Goal: Task Accomplishment & Management: Manage account settings

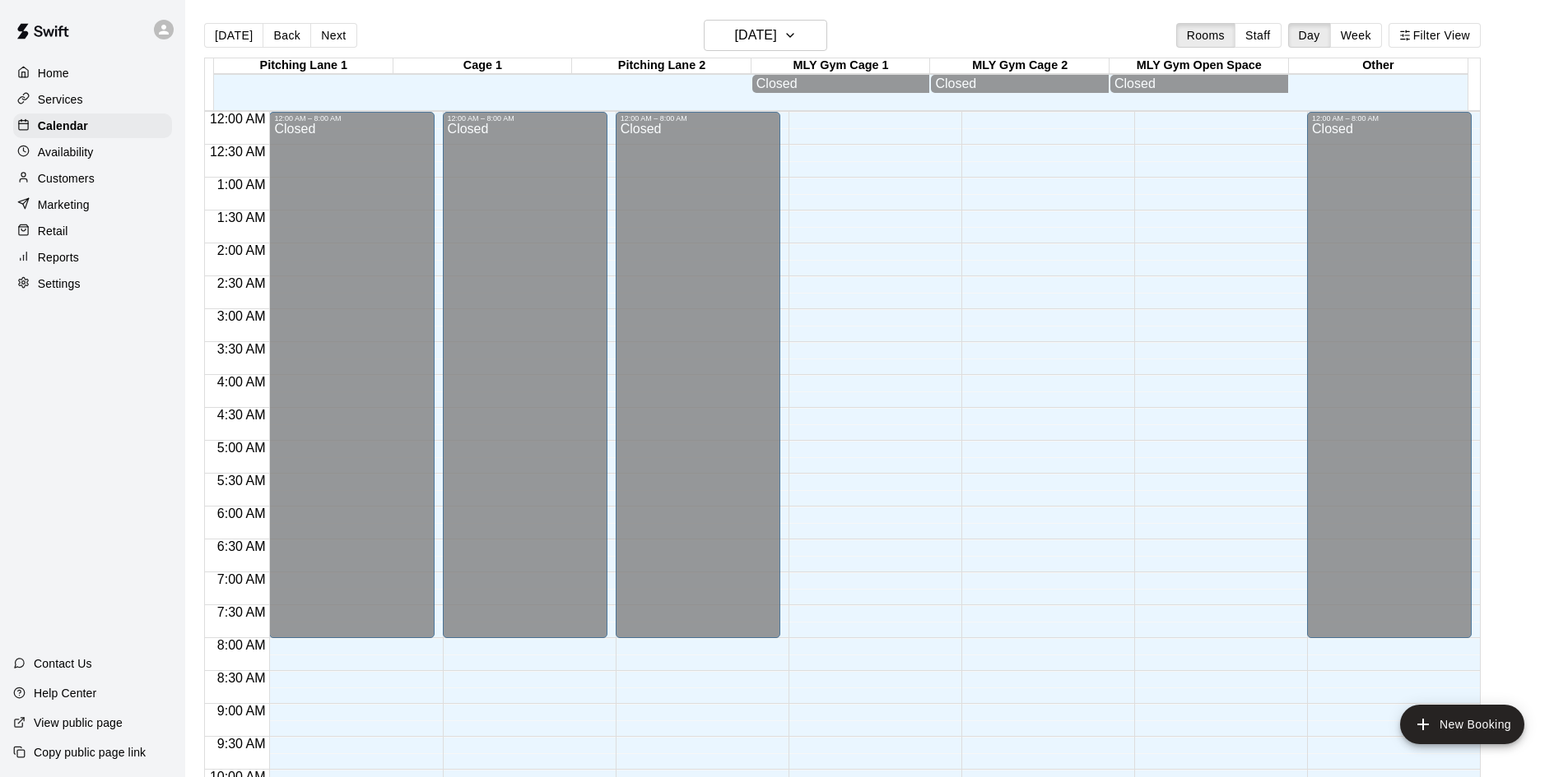
scroll to position [843, 0]
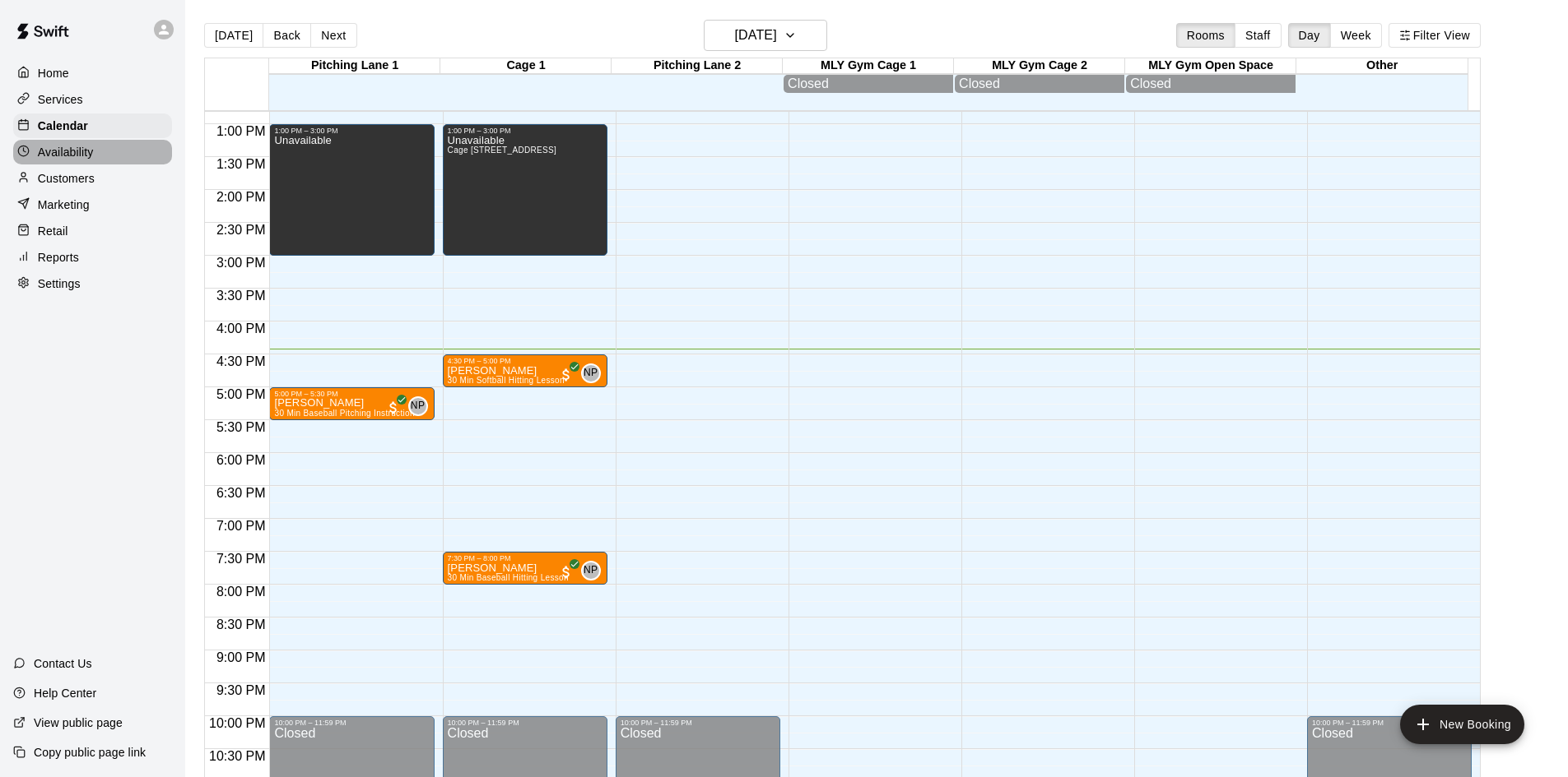
click at [83, 156] on p "Availability" at bounding box center [65, 152] width 56 height 16
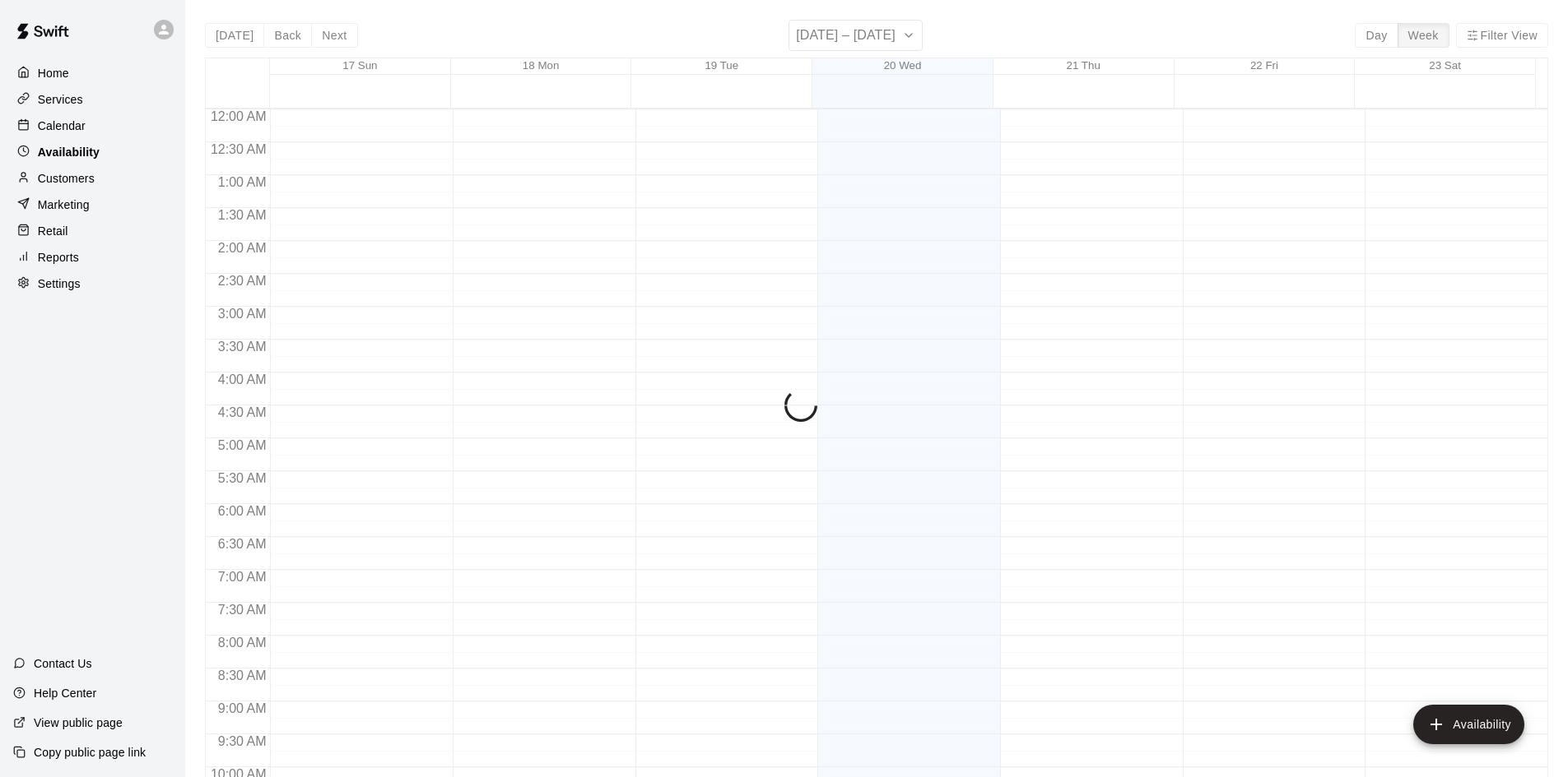
scroll to position [893, 0]
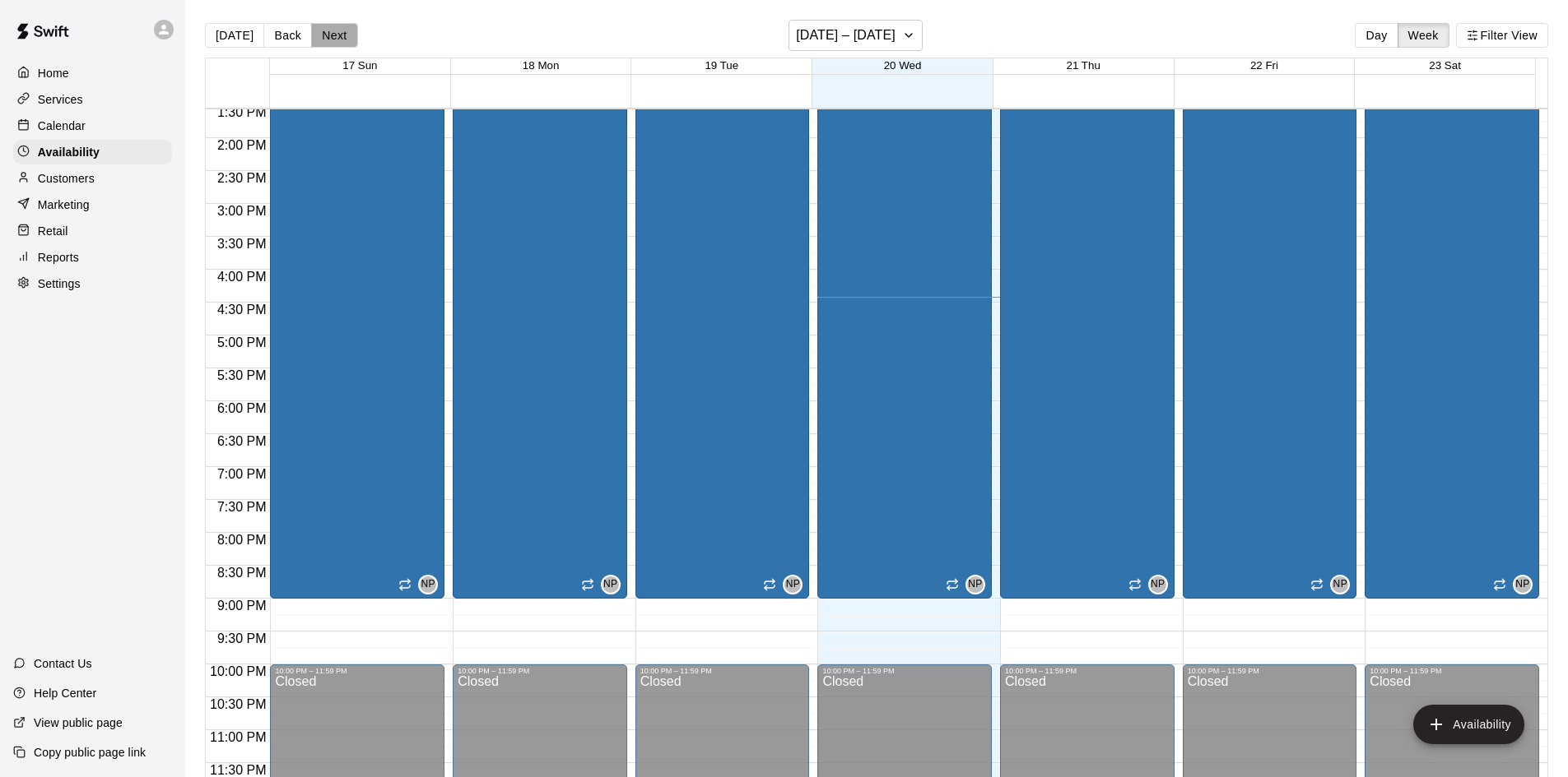
click at [337, 36] on button "Next" at bounding box center [334, 36] width 46 height 25
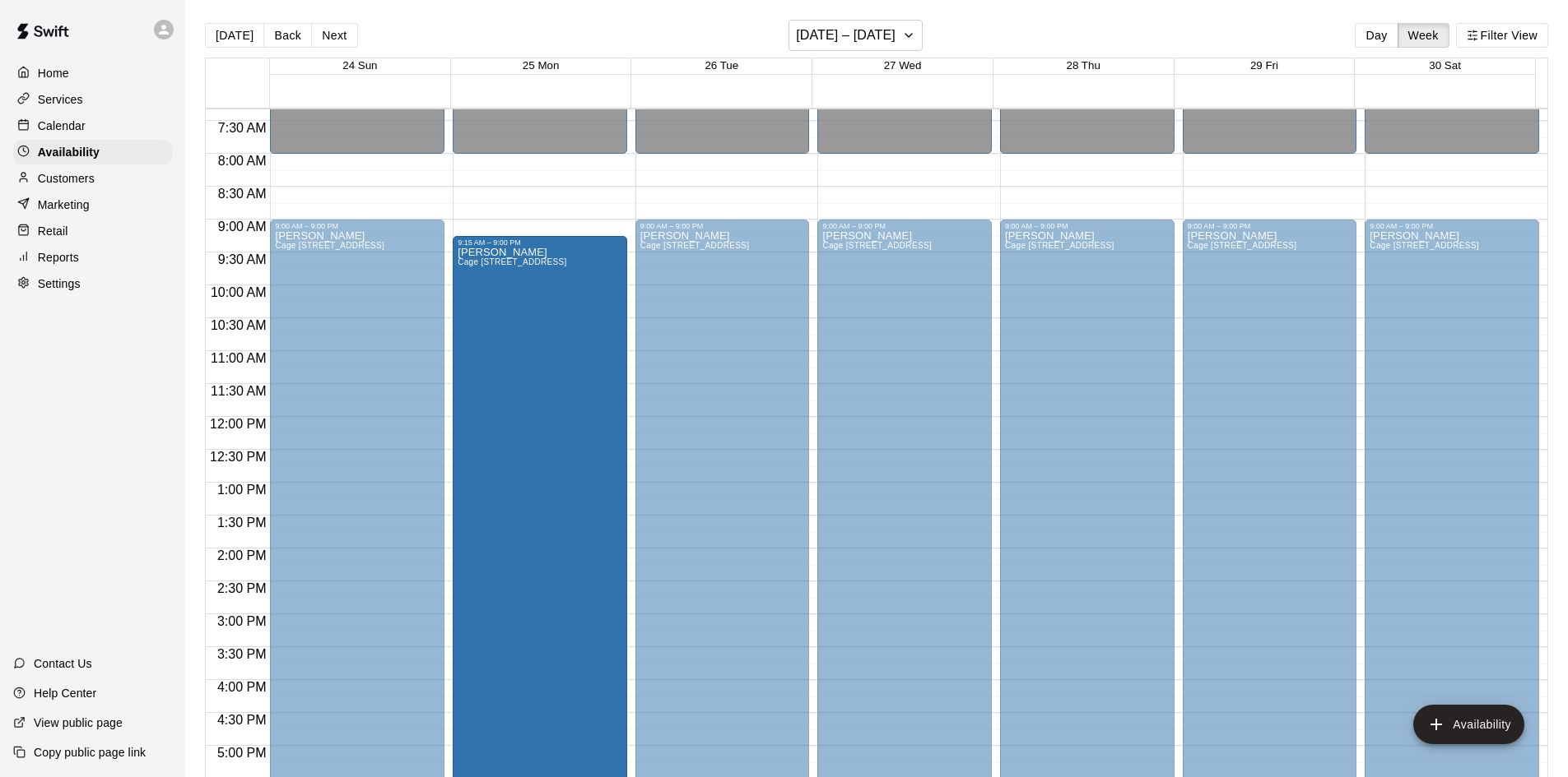
scroll to position [694, 0]
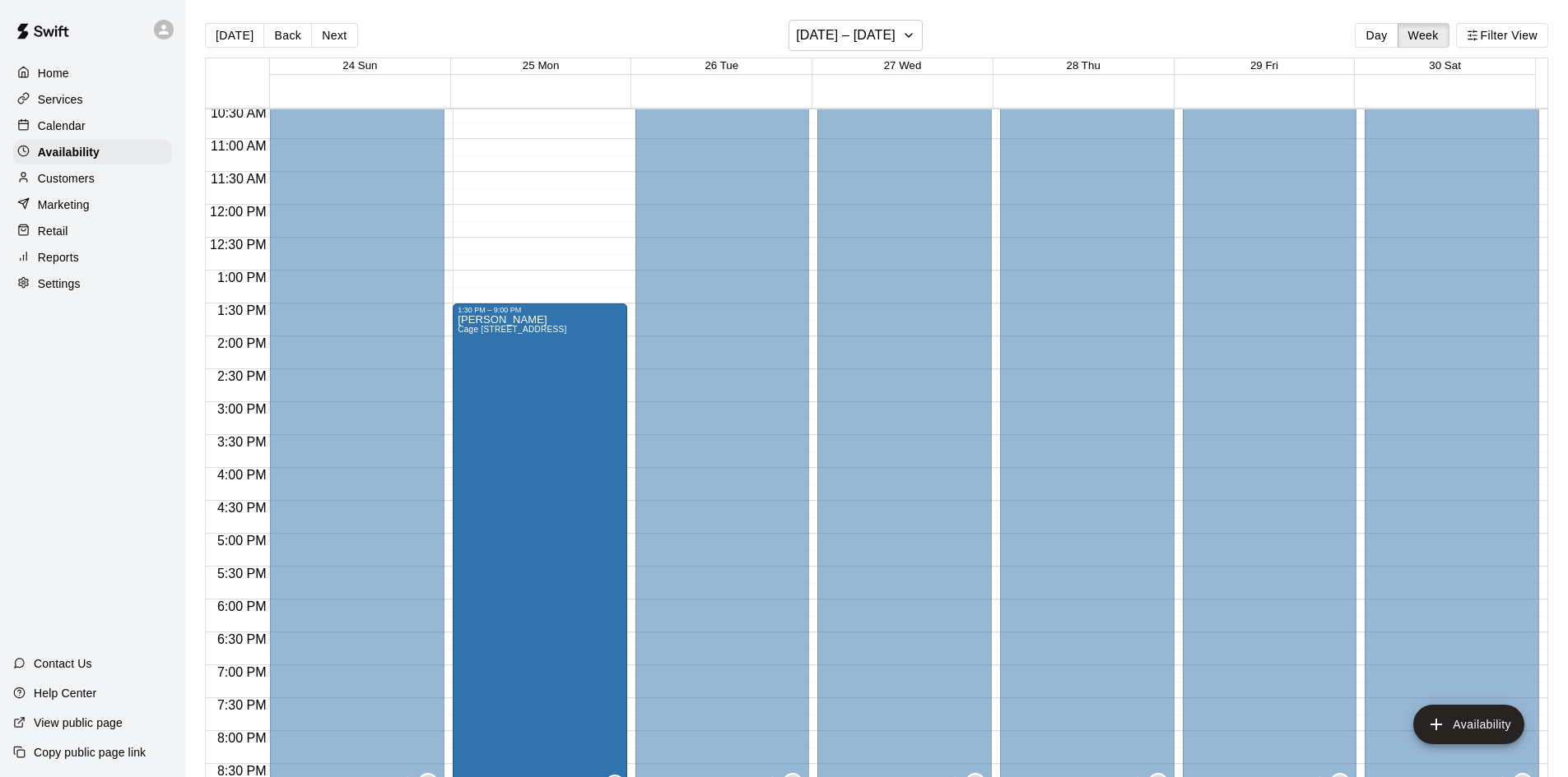
drag, startPoint x: 539, startPoint y: 223, endPoint x: 521, endPoint y: 316, distance: 94.7
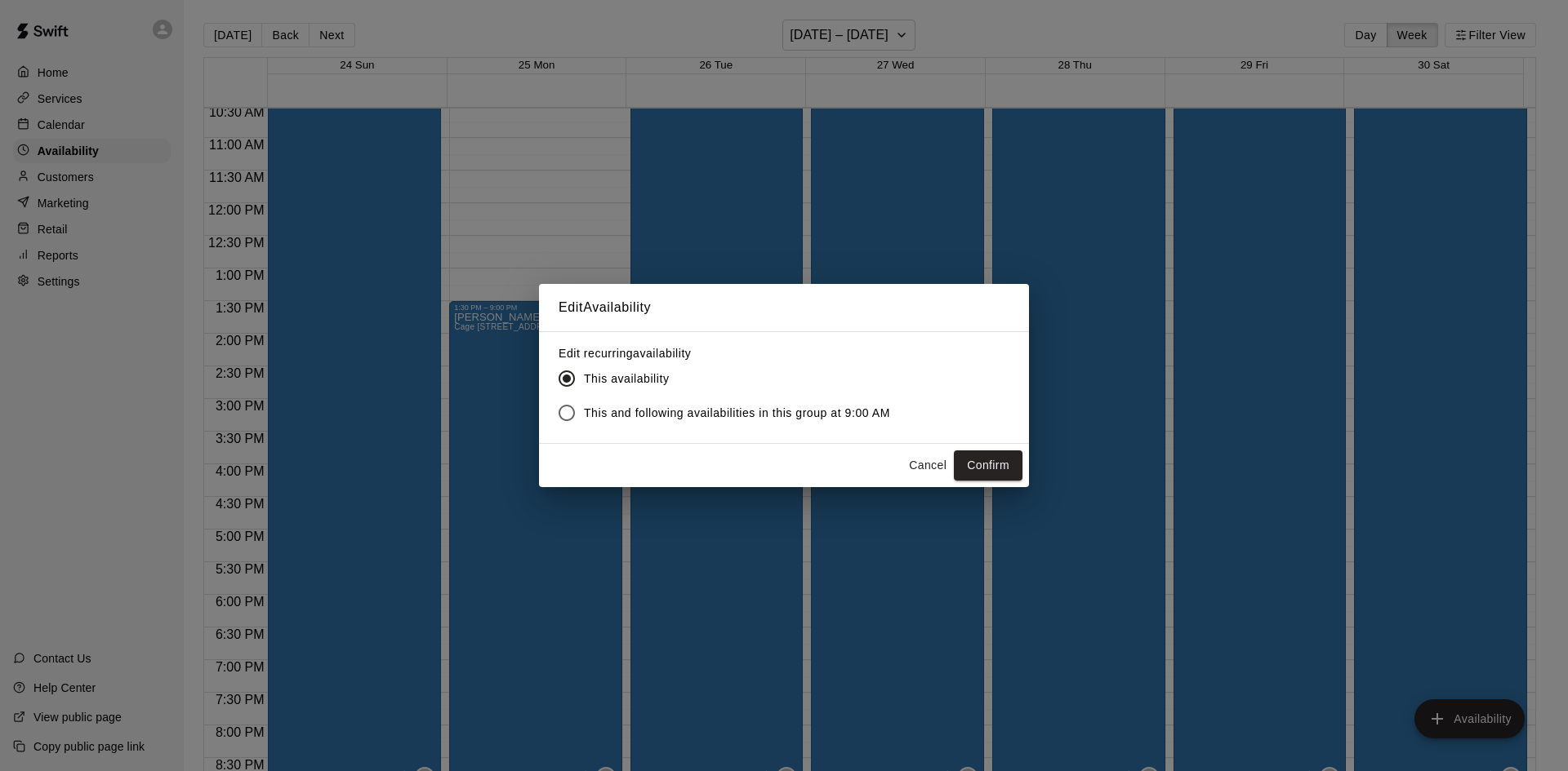
click at [845, 409] on span "This and following availabilities in this group at 9:00 AM" at bounding box center [737, 413] width 306 height 17
click at [996, 462] on button "Confirm" at bounding box center [988, 466] width 69 height 31
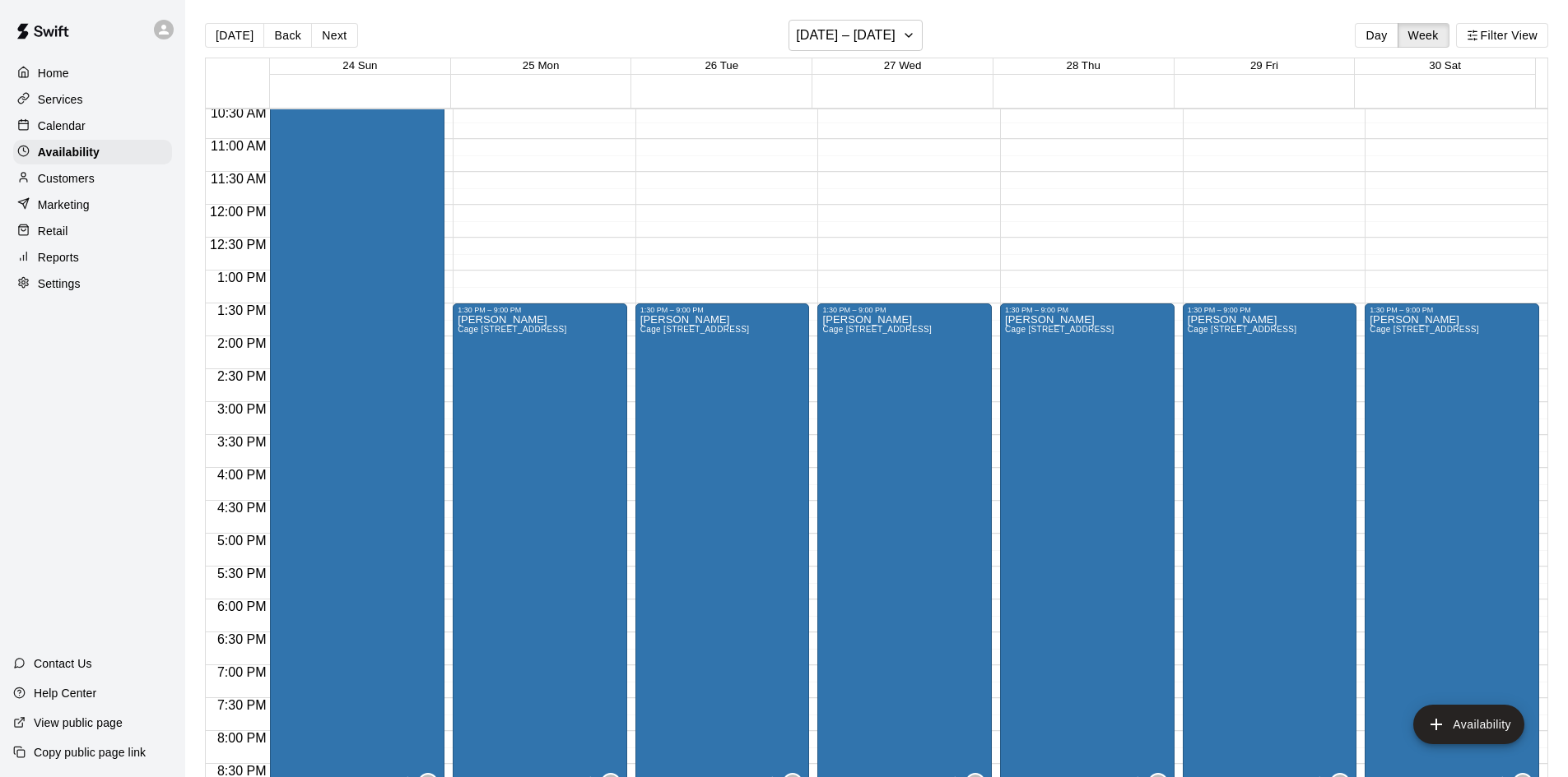
click at [335, 34] on button "Next" at bounding box center [334, 36] width 46 height 25
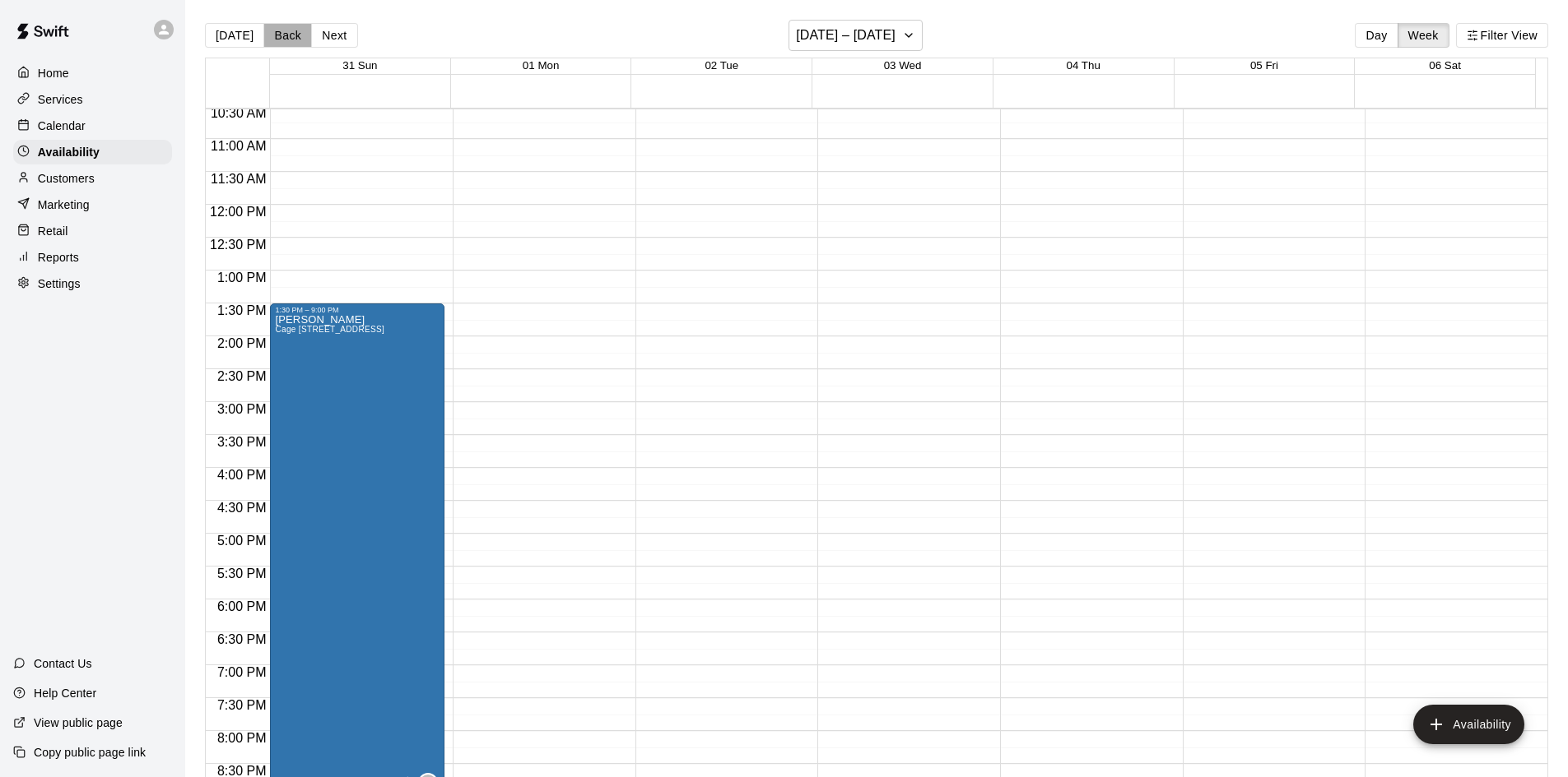
click at [288, 41] on button "Back" at bounding box center [288, 36] width 48 height 25
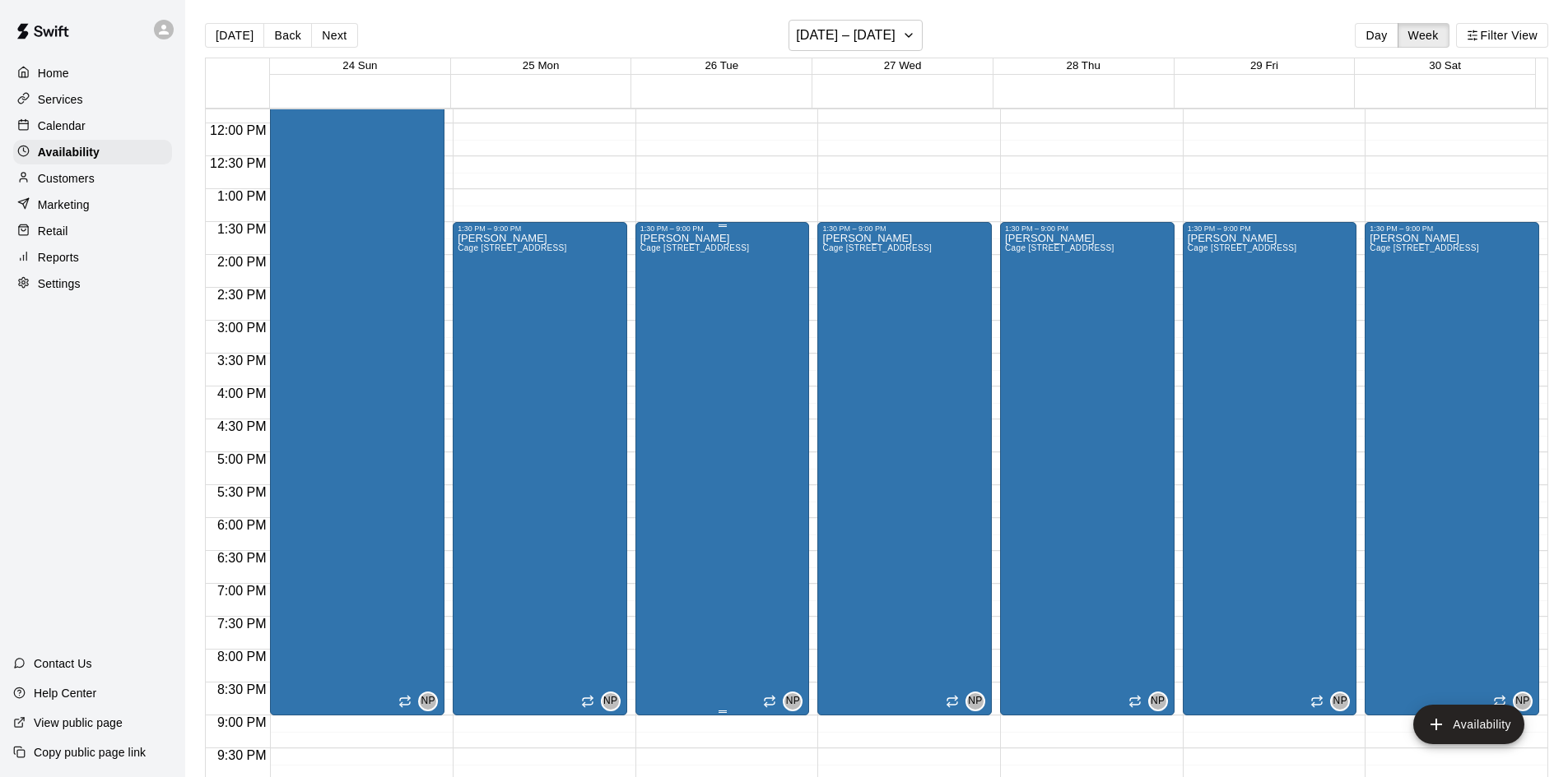
scroll to position [777, 0]
click at [75, 129] on p "Calendar" at bounding box center [62, 125] width 48 height 16
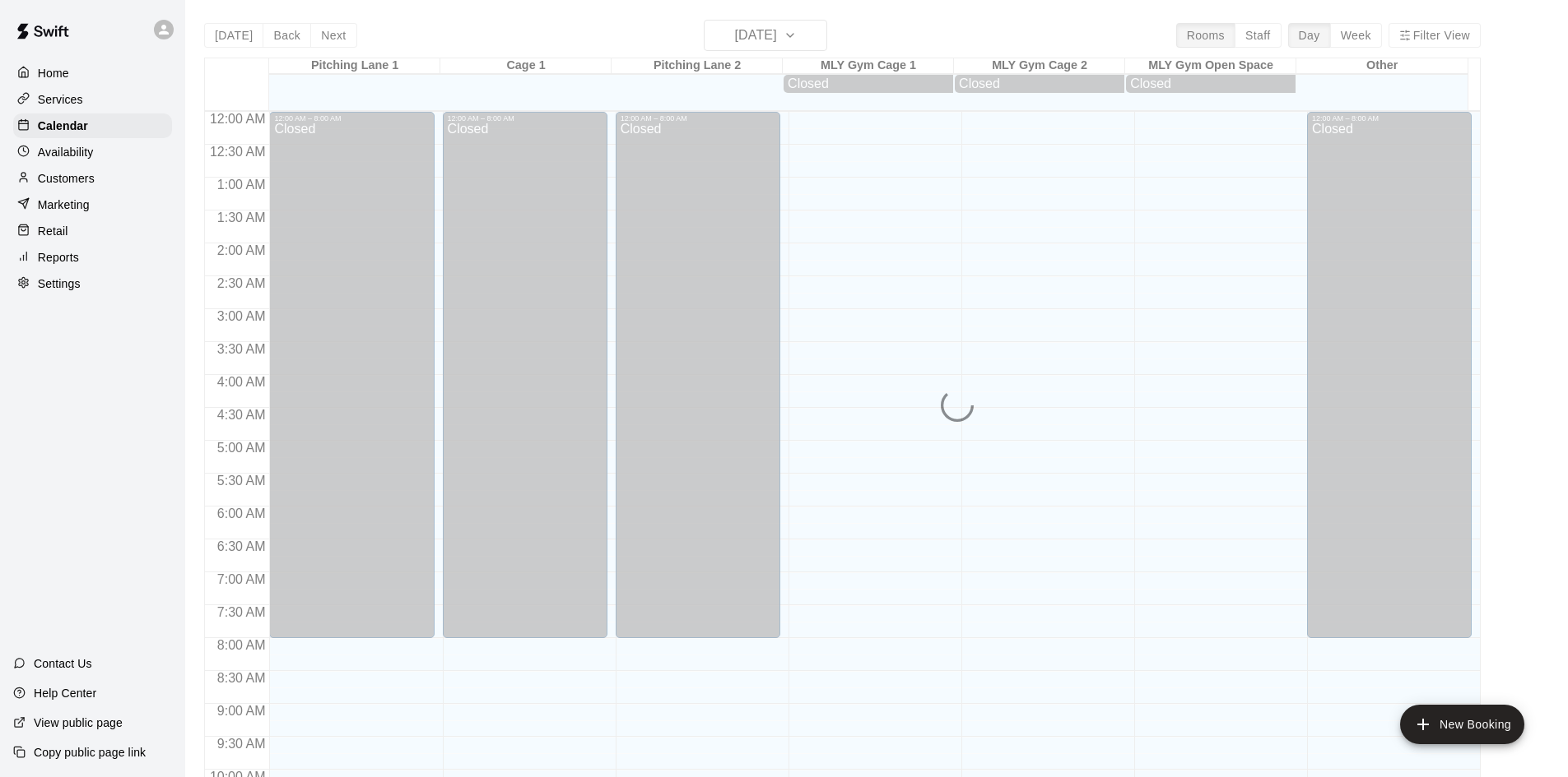
scroll to position [843, 0]
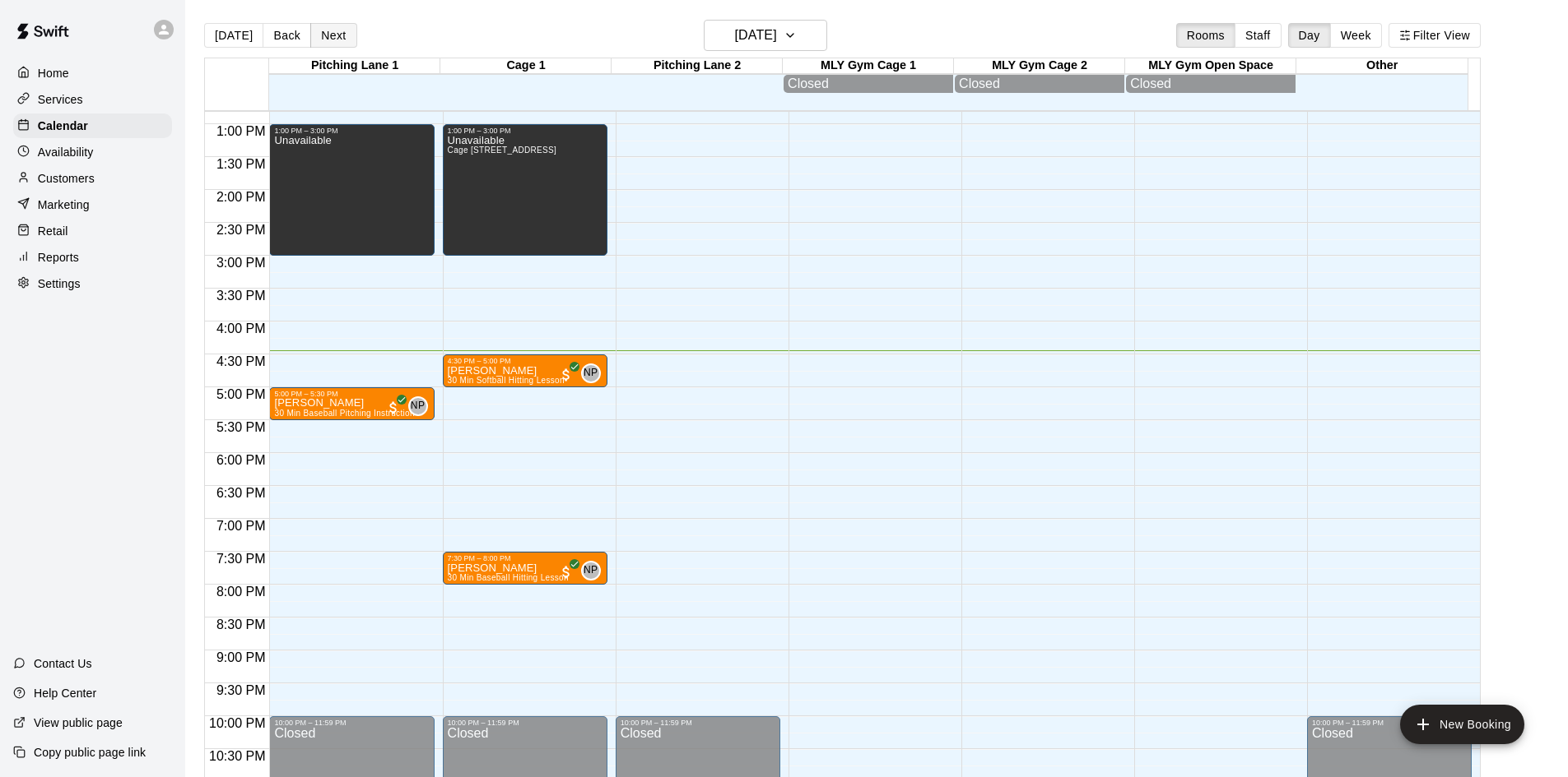
click at [327, 40] on button "Next" at bounding box center [334, 36] width 46 height 25
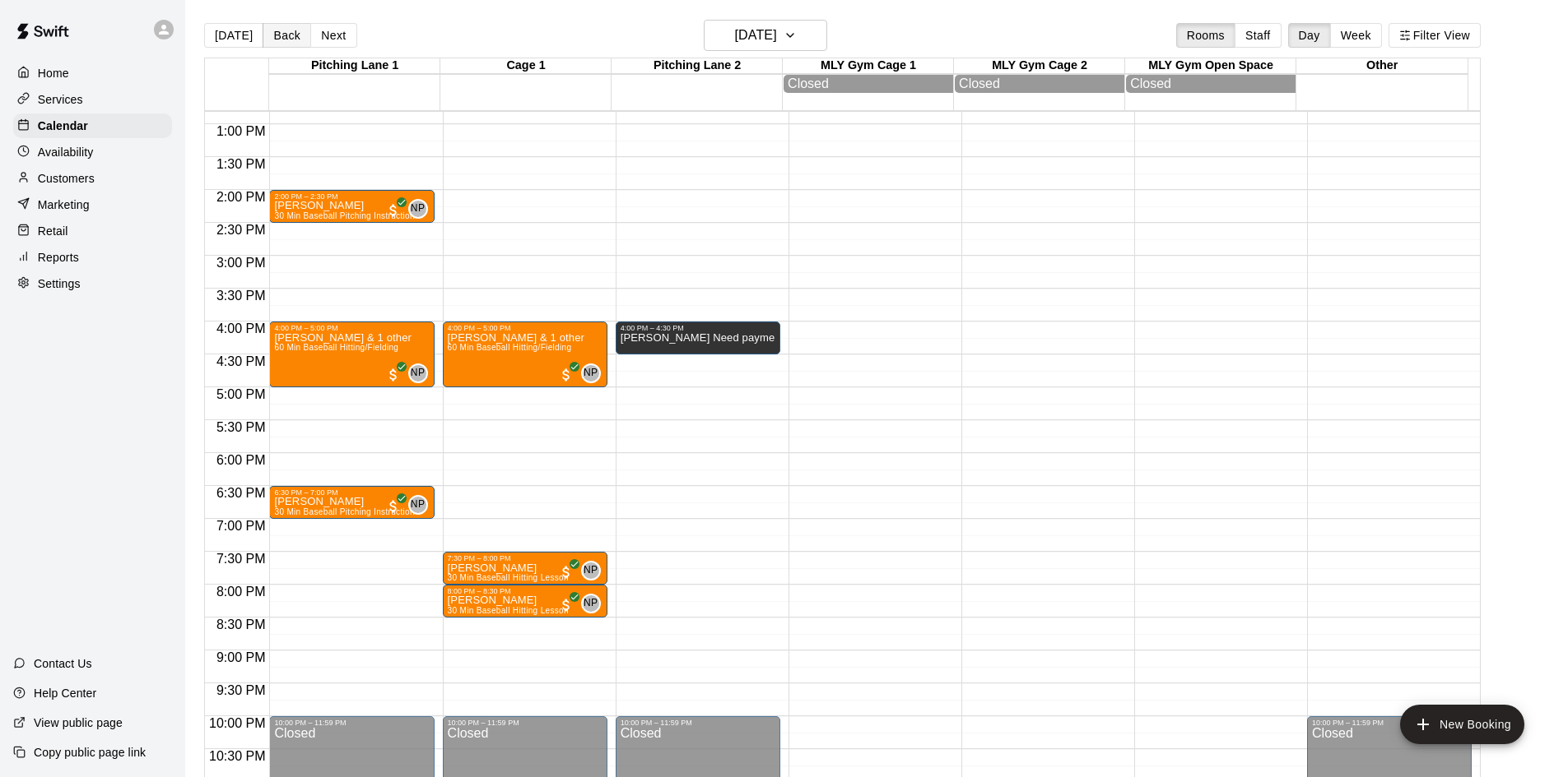
click at [279, 37] on button "Back" at bounding box center [287, 36] width 48 height 25
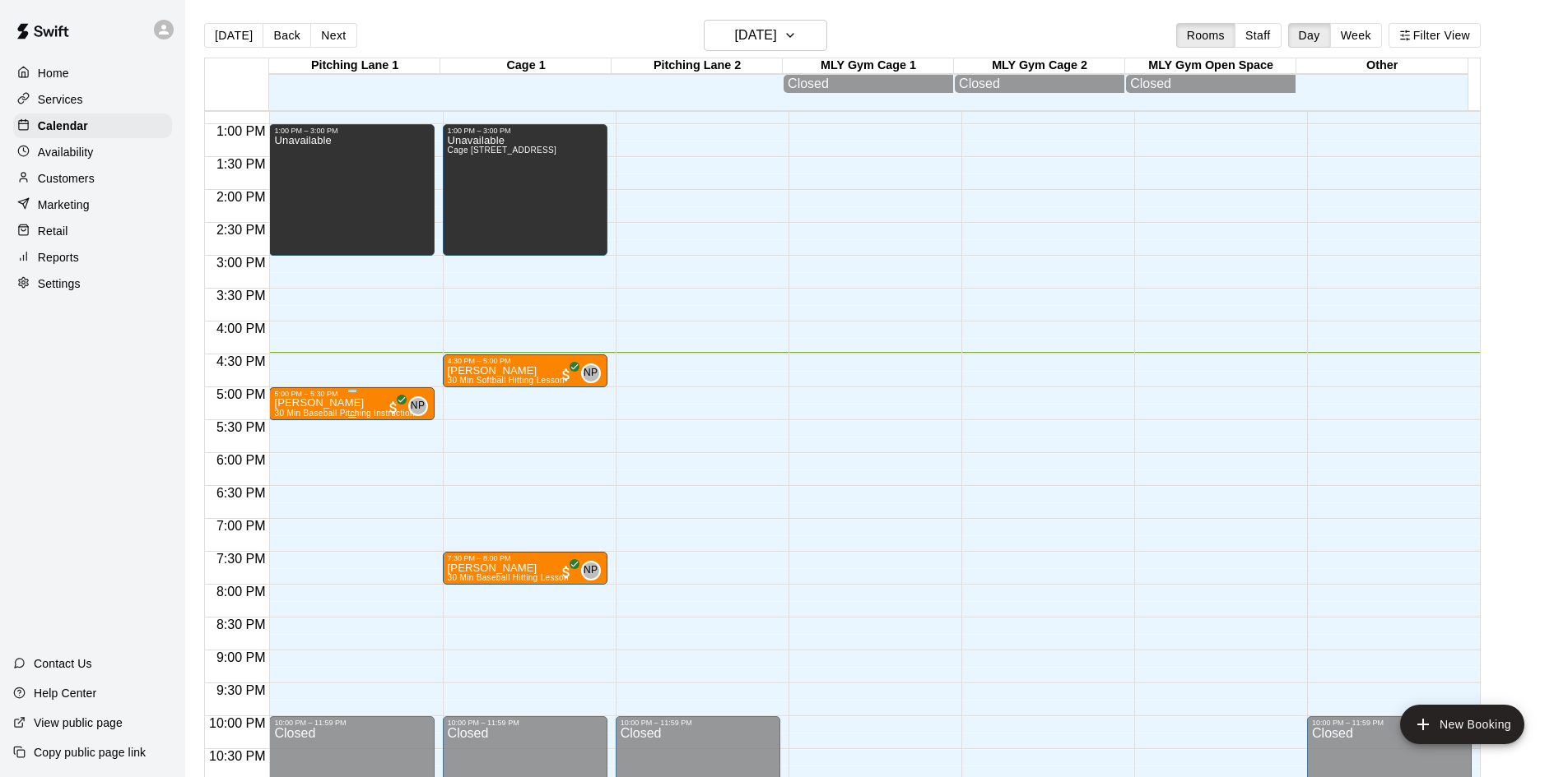
click at [333, 403] on p "[PERSON_NAME]" at bounding box center [343, 403] width 139 height 0
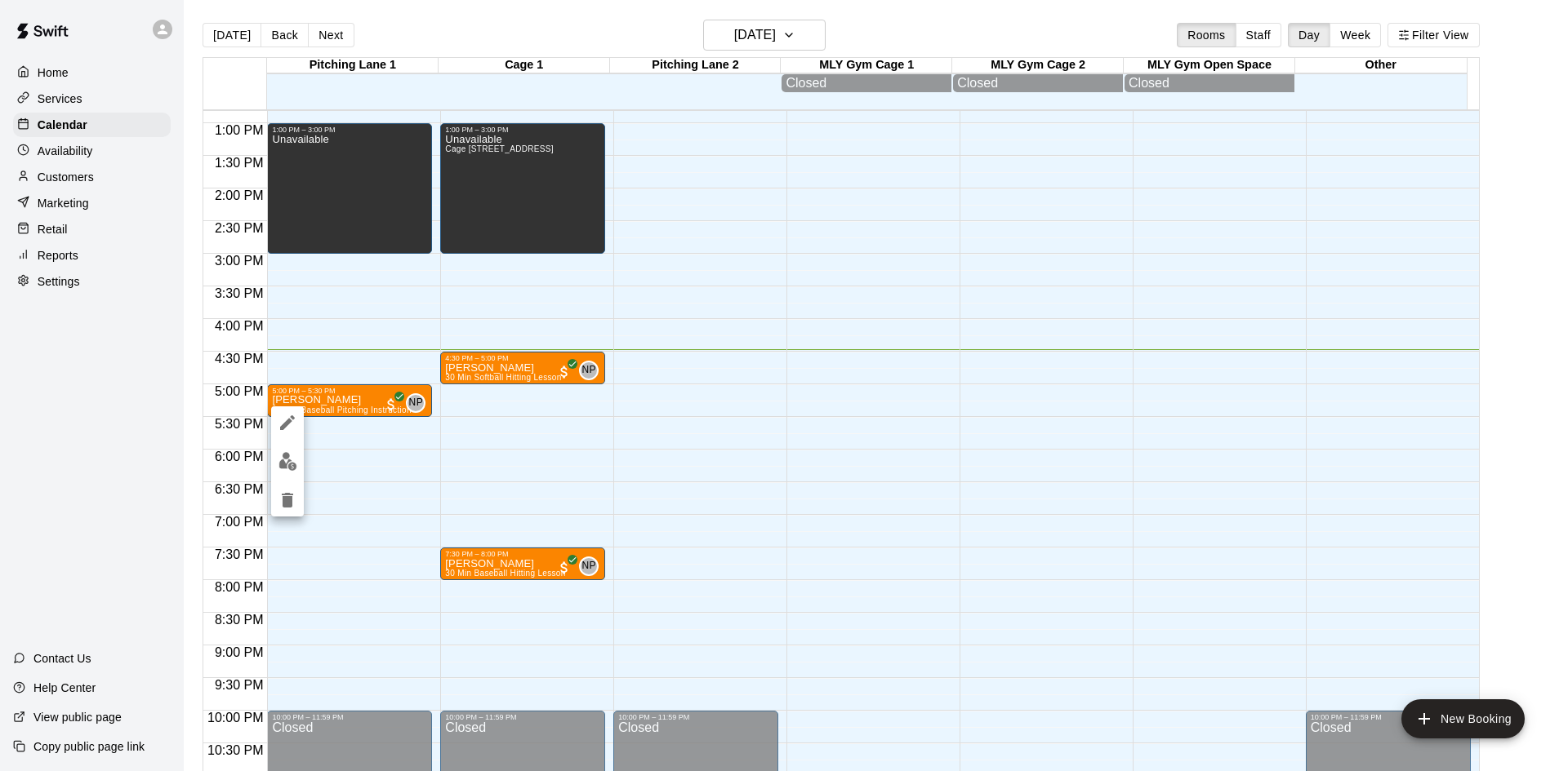
click at [1354, 31] on div at bounding box center [784, 386] width 1568 height 771
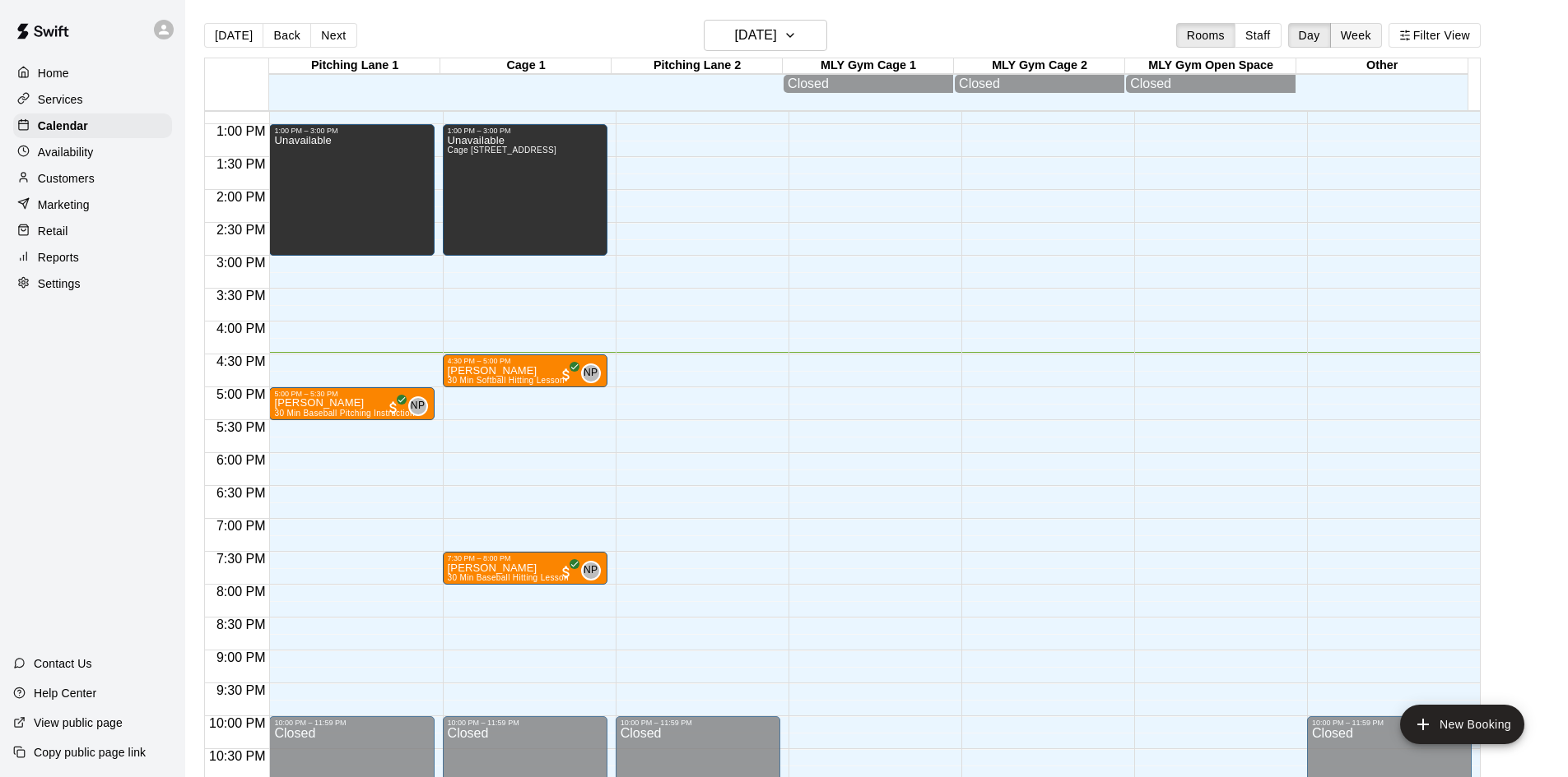
click at [1357, 33] on button "Week" at bounding box center [1356, 36] width 52 height 25
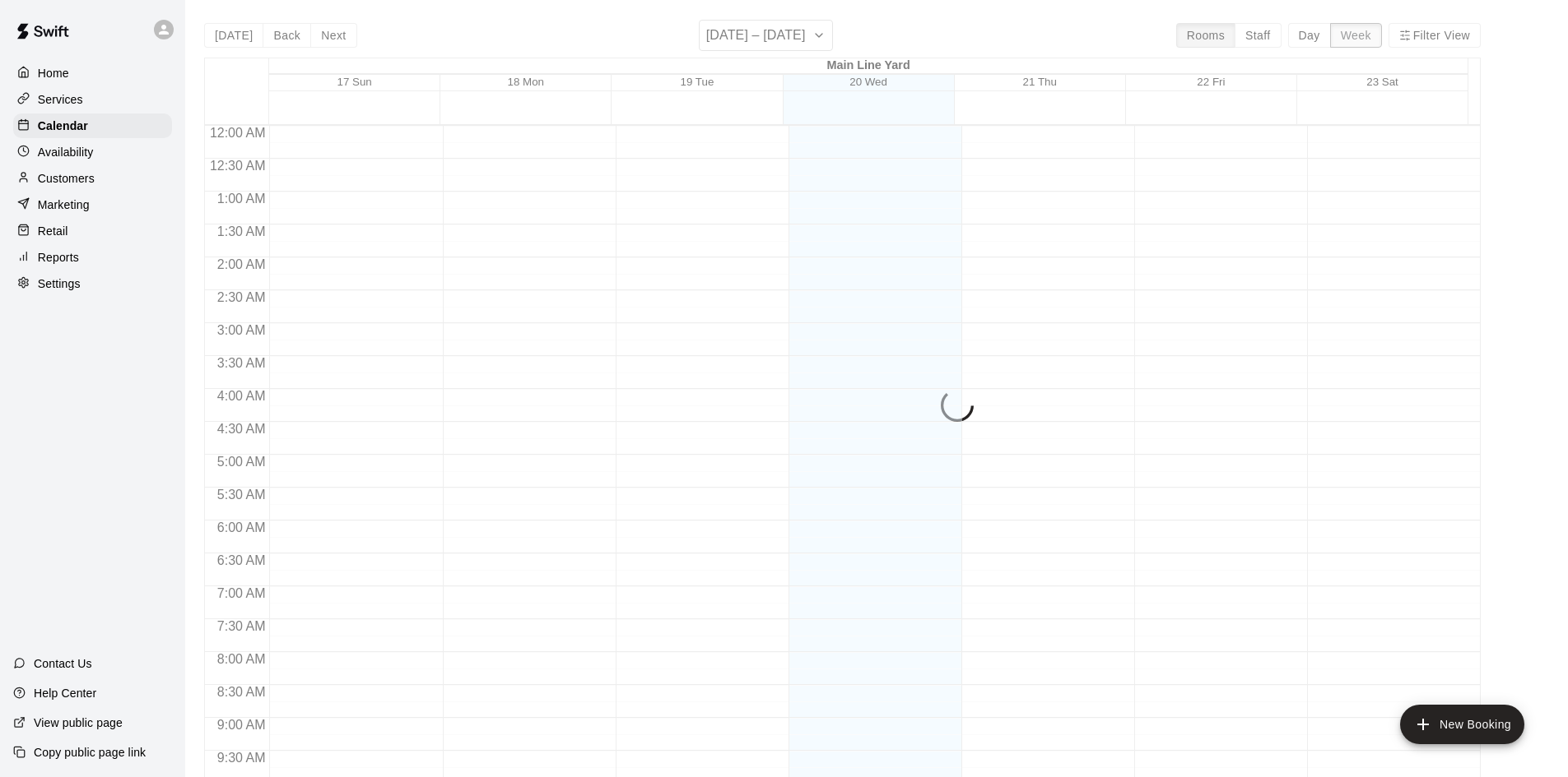
scroll to position [912, 0]
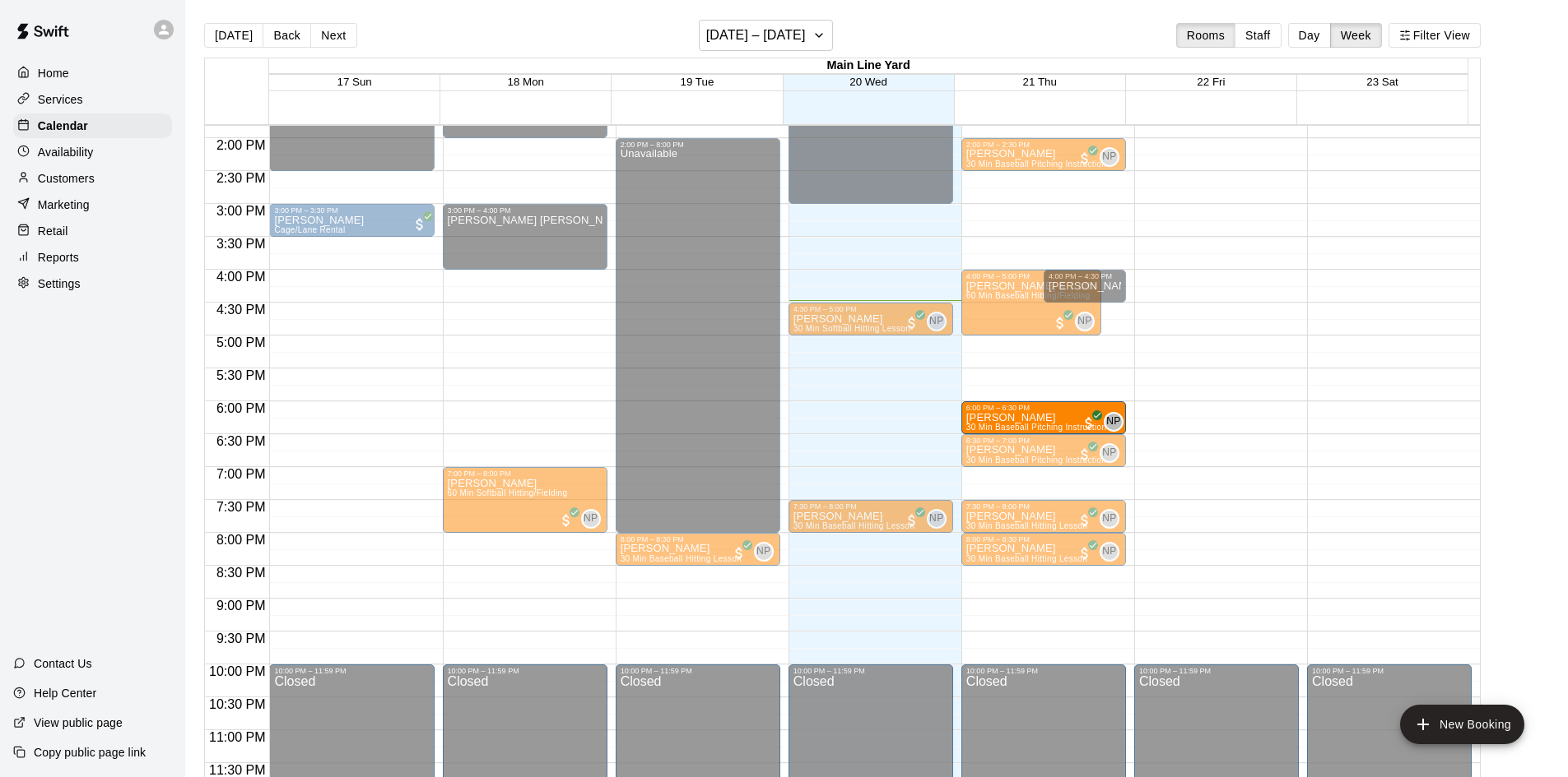
drag, startPoint x: 904, startPoint y: 352, endPoint x: 1006, endPoint y: 414, distance: 119.4
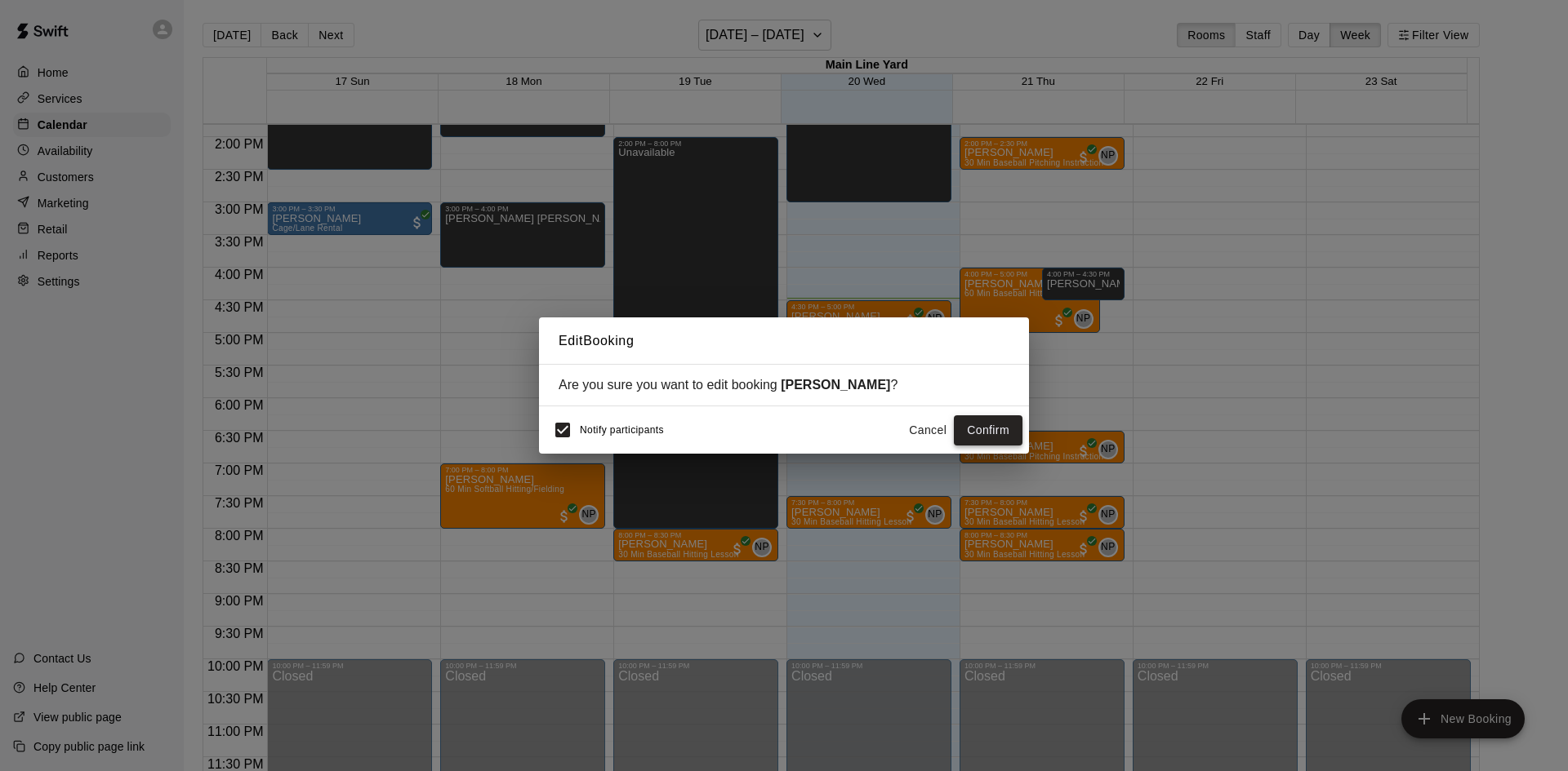
click at [985, 431] on button "Confirm" at bounding box center [988, 430] width 69 height 31
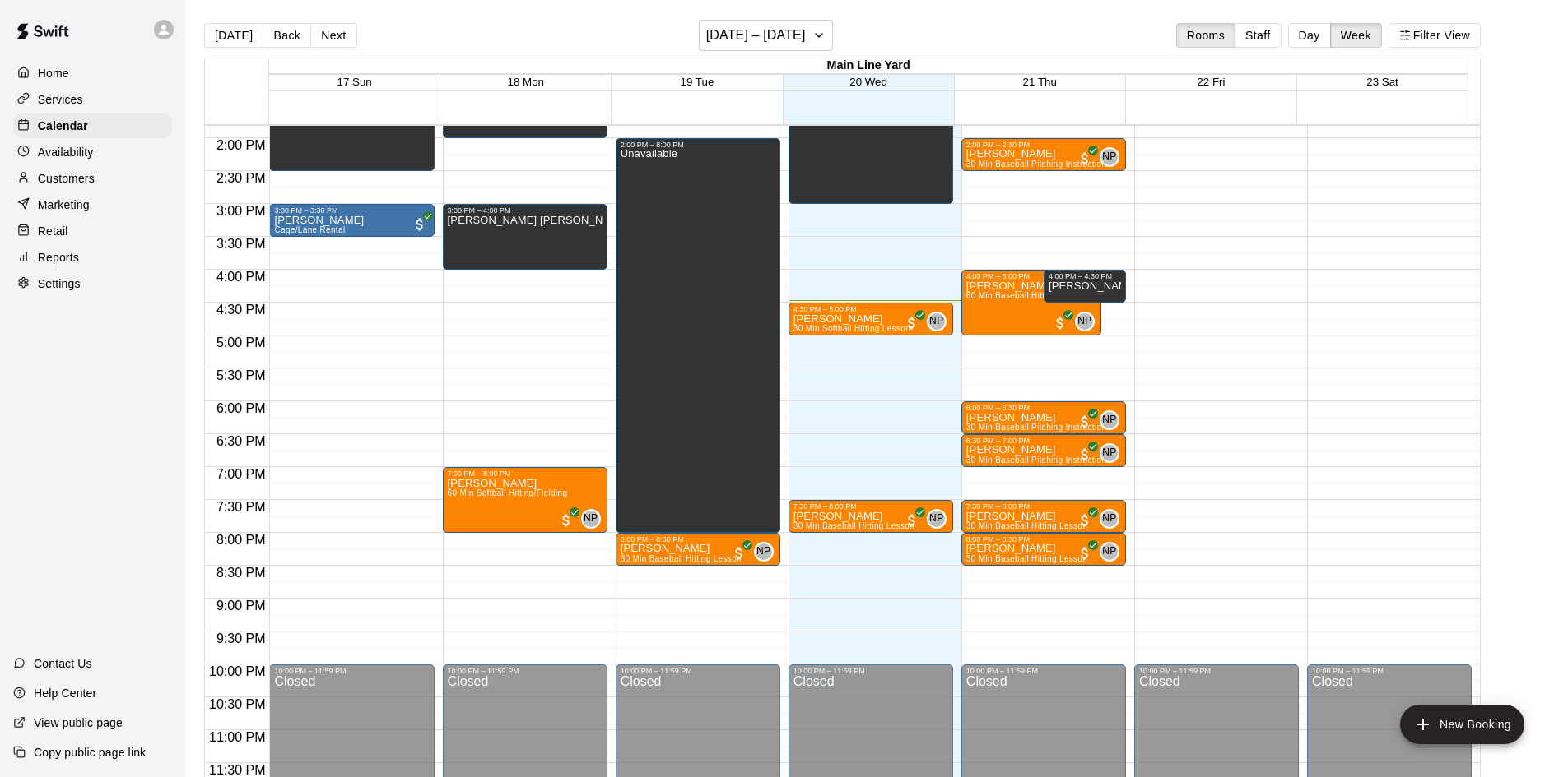
click at [77, 158] on p "Availability" at bounding box center [65, 152] width 56 height 16
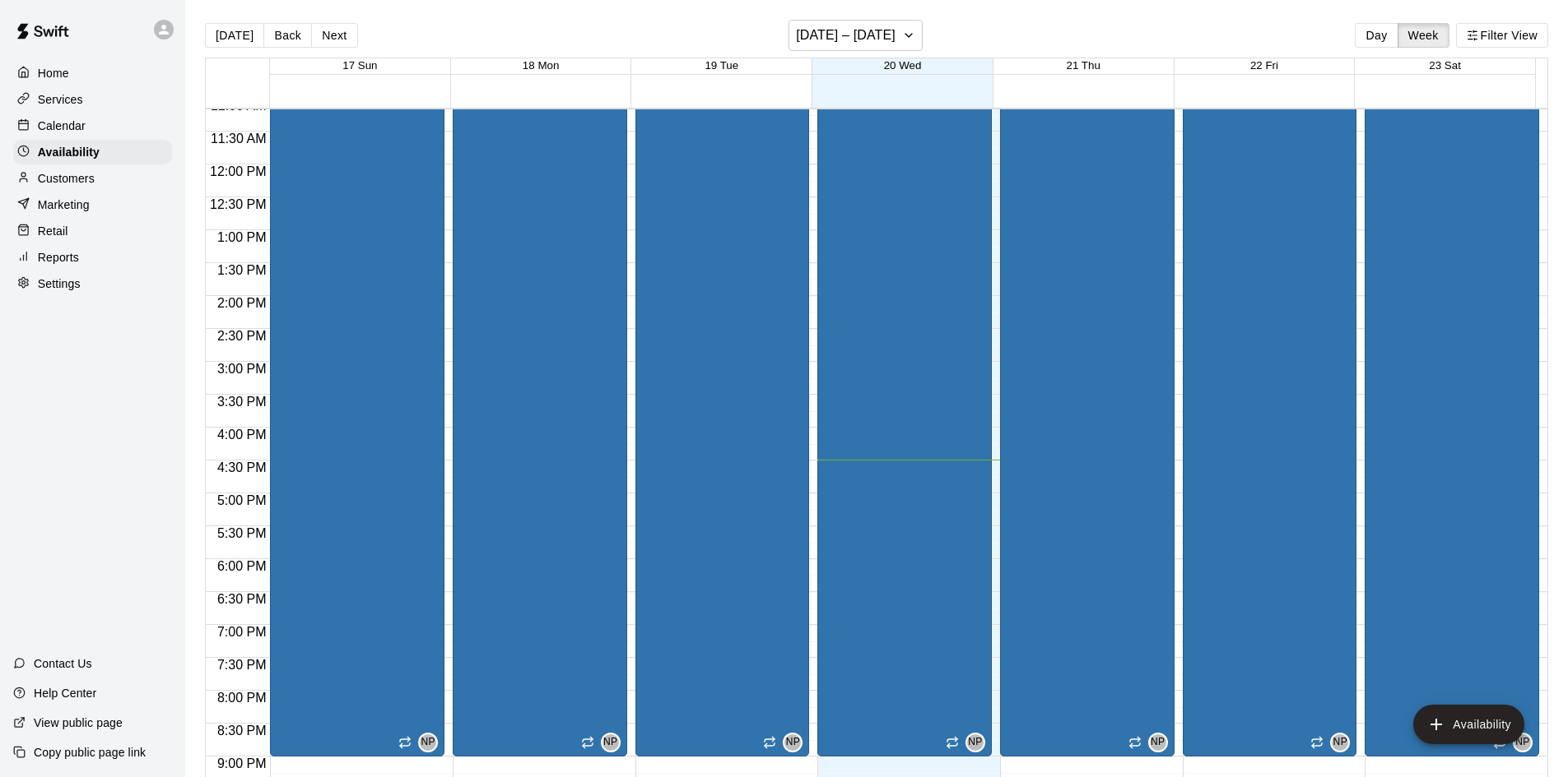
scroll to position [729, 0]
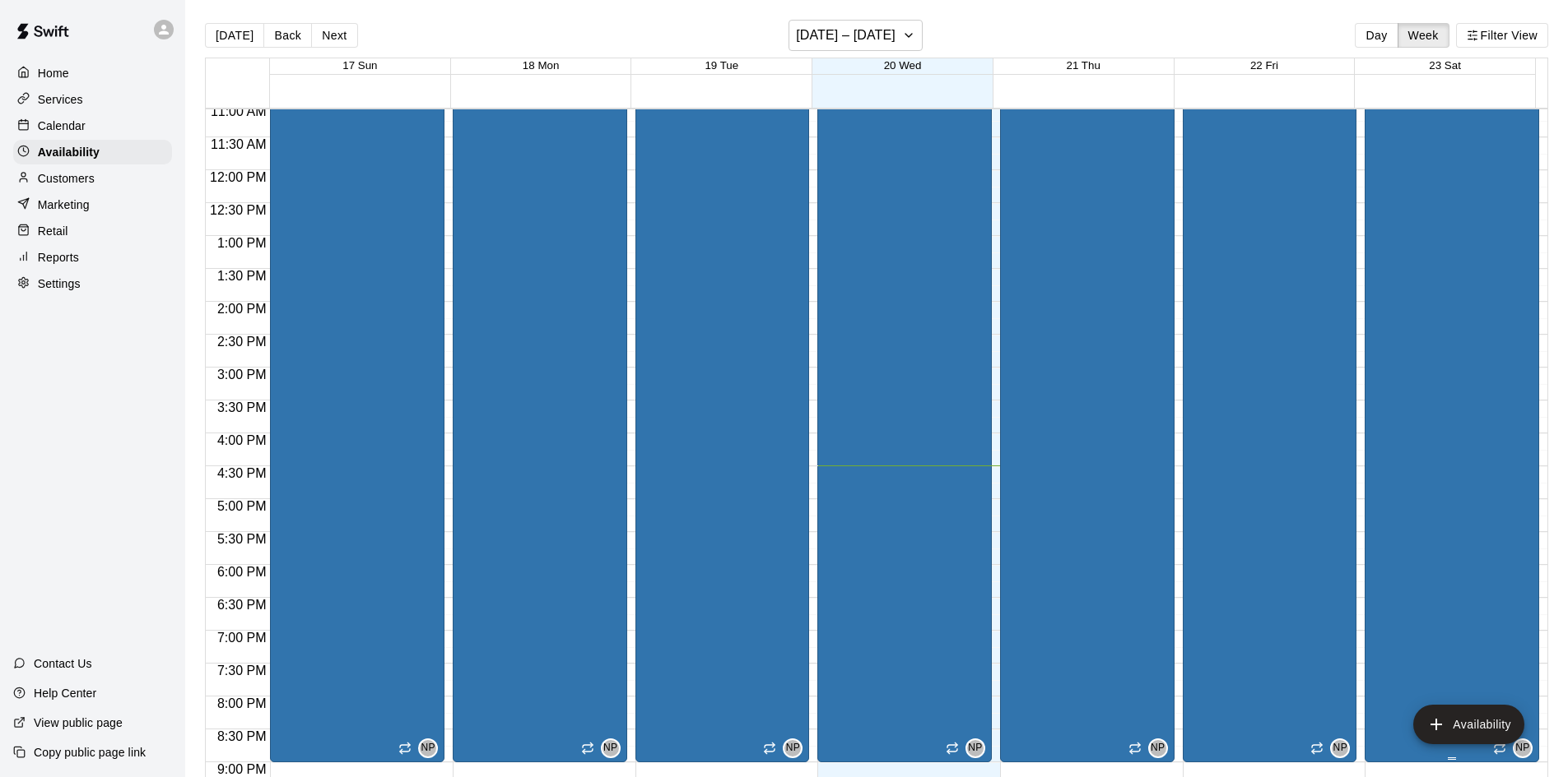
click at [1434, 363] on div "[PERSON_NAME] [STREET_ADDRESS]" at bounding box center [1425, 372] width 110 height 777
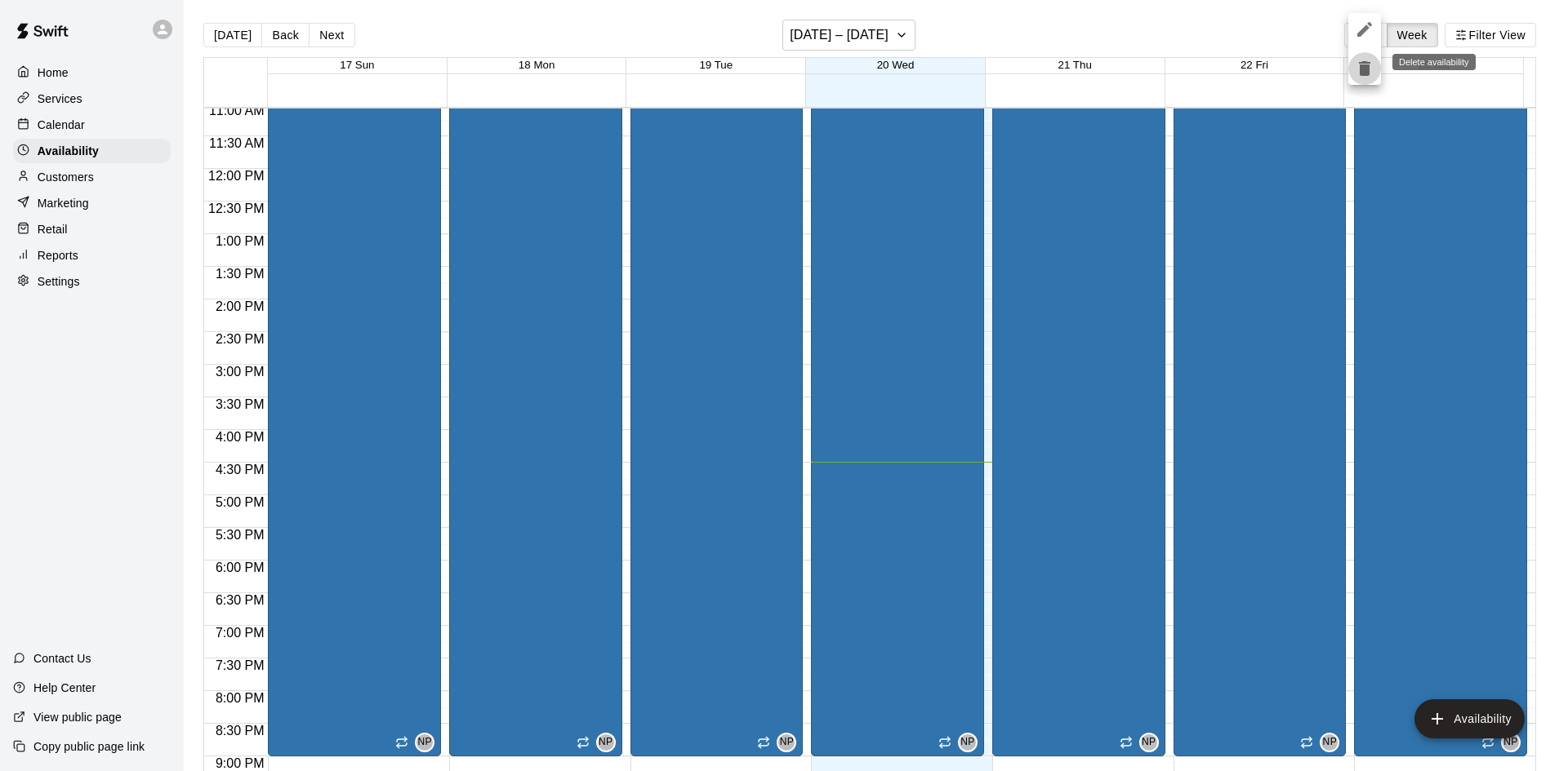
click at [1362, 75] on icon "delete" at bounding box center [1365, 68] width 11 height 14
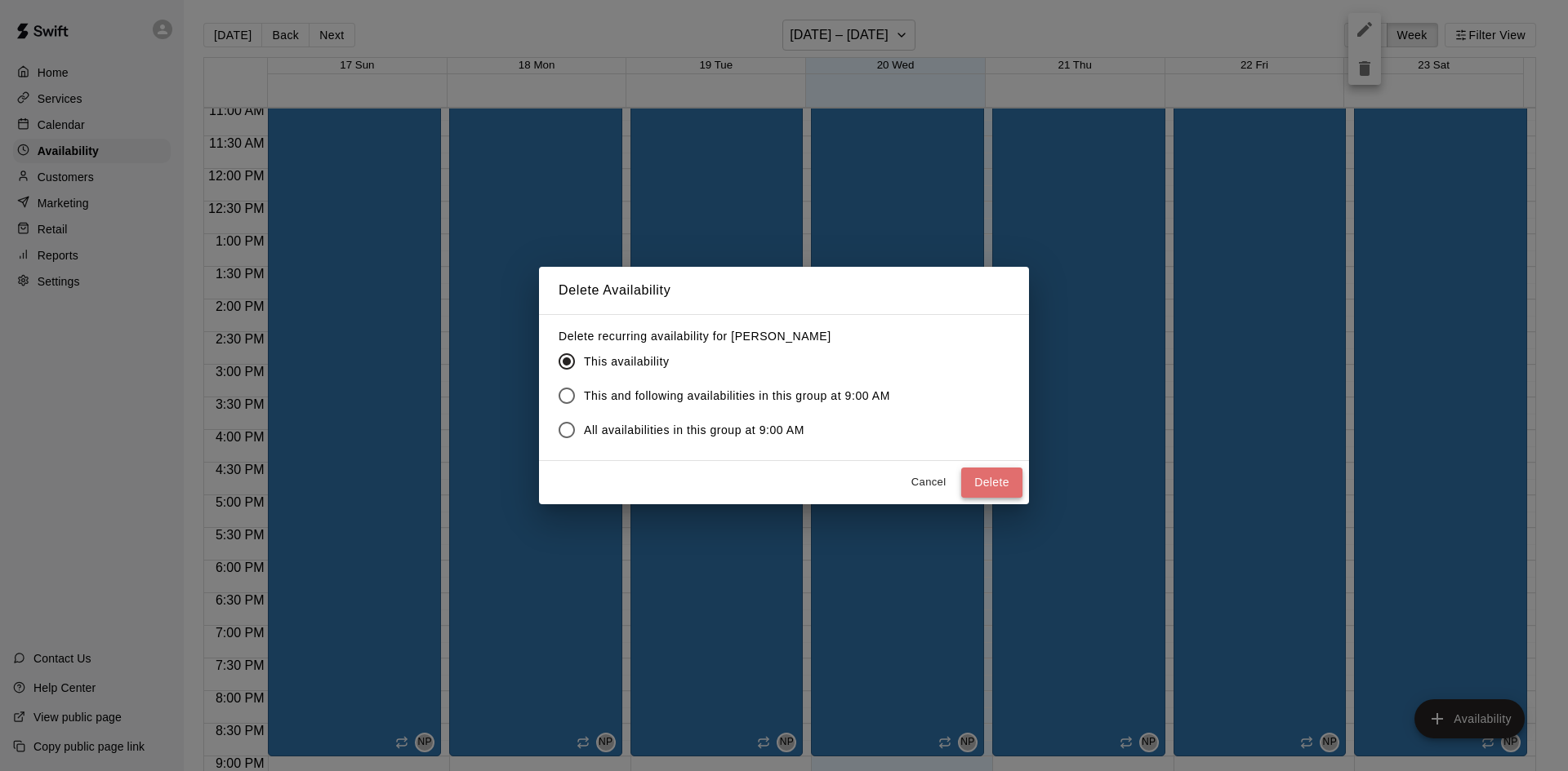
click at [988, 479] on button "Delete" at bounding box center [992, 483] width 61 height 31
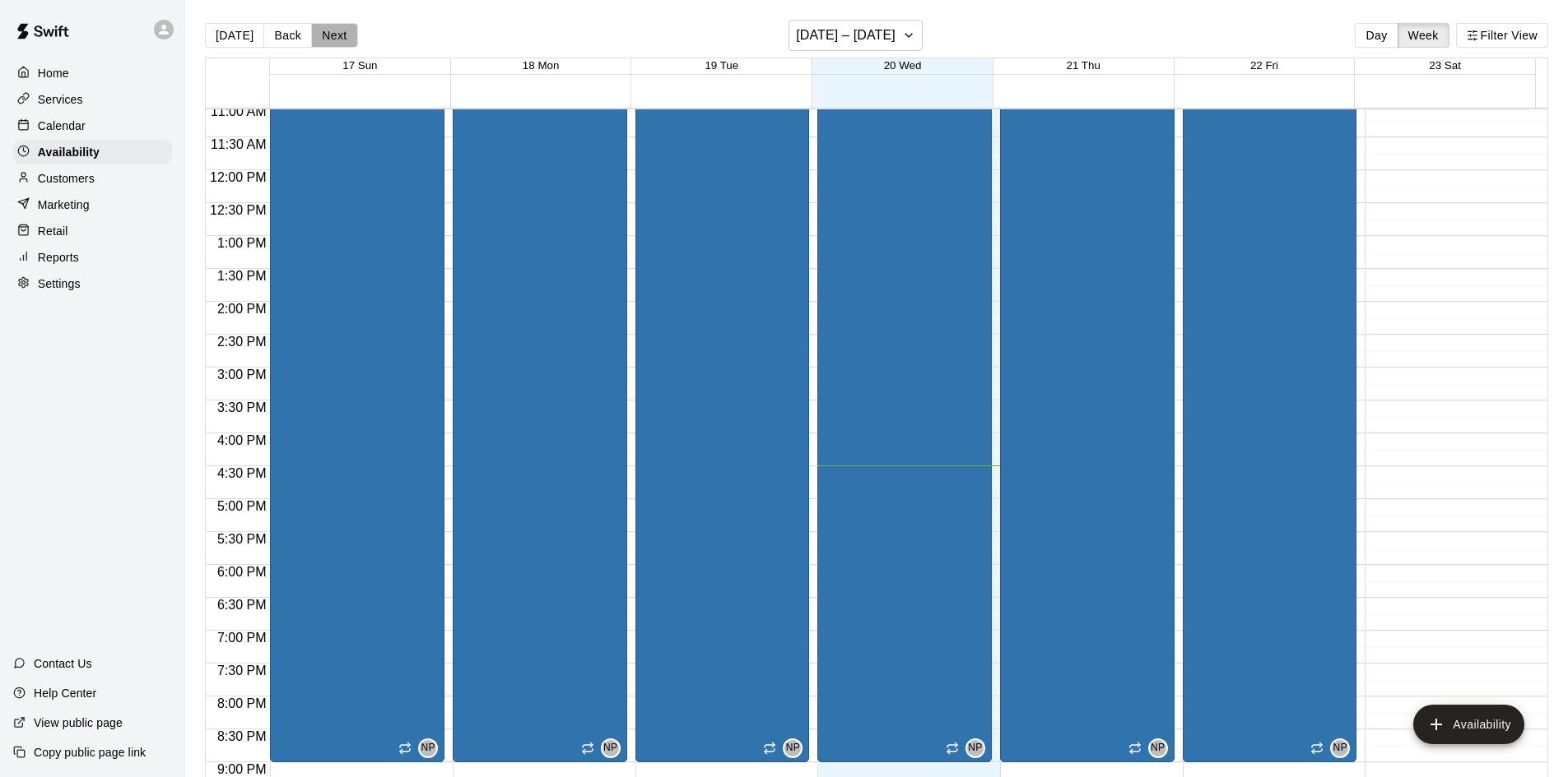
drag, startPoint x: 337, startPoint y: 38, endPoint x: 358, endPoint y: 48, distance: 23.3
click at [336, 39] on button "Next" at bounding box center [334, 36] width 46 height 25
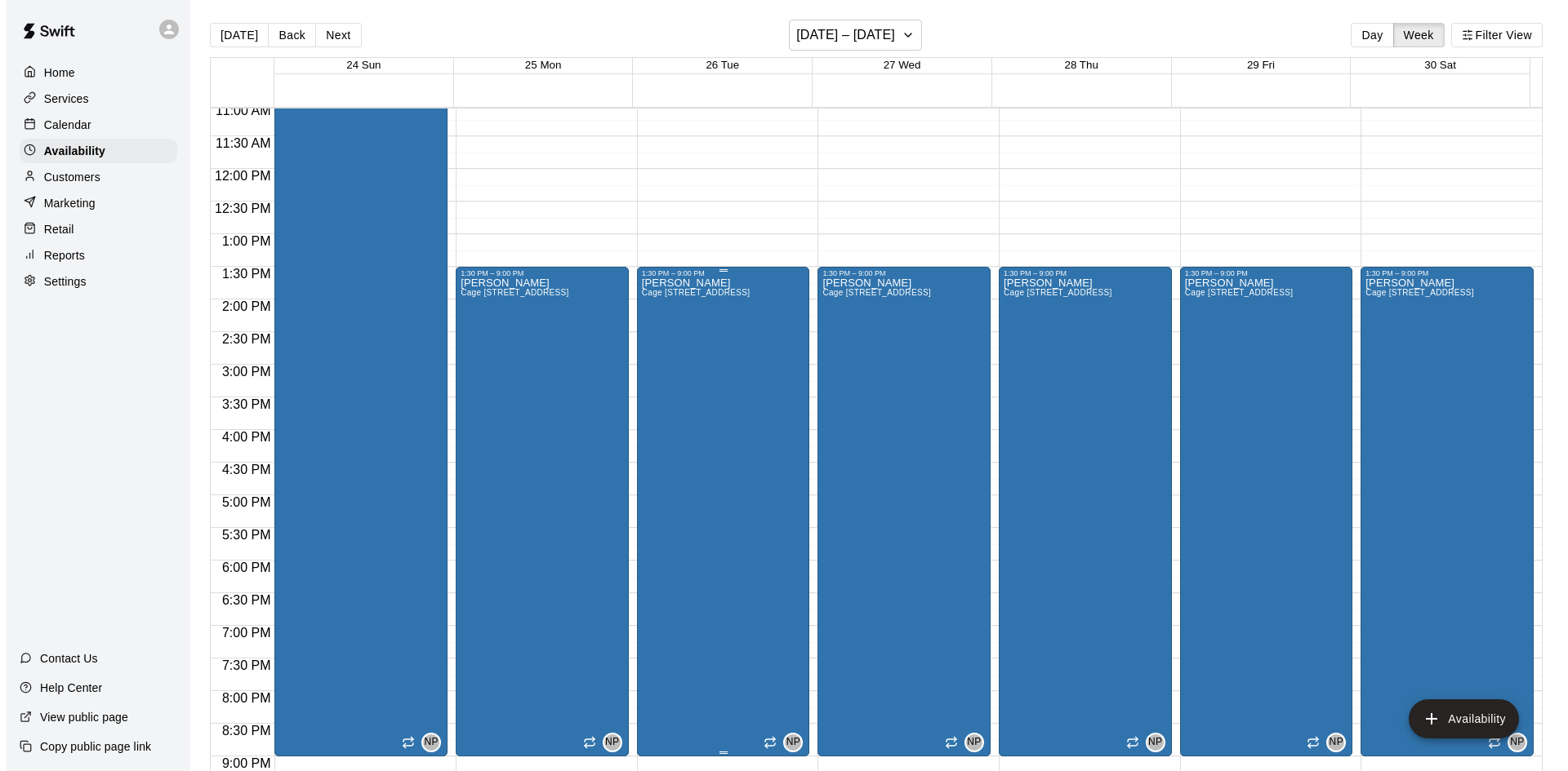
scroll to position [805, 0]
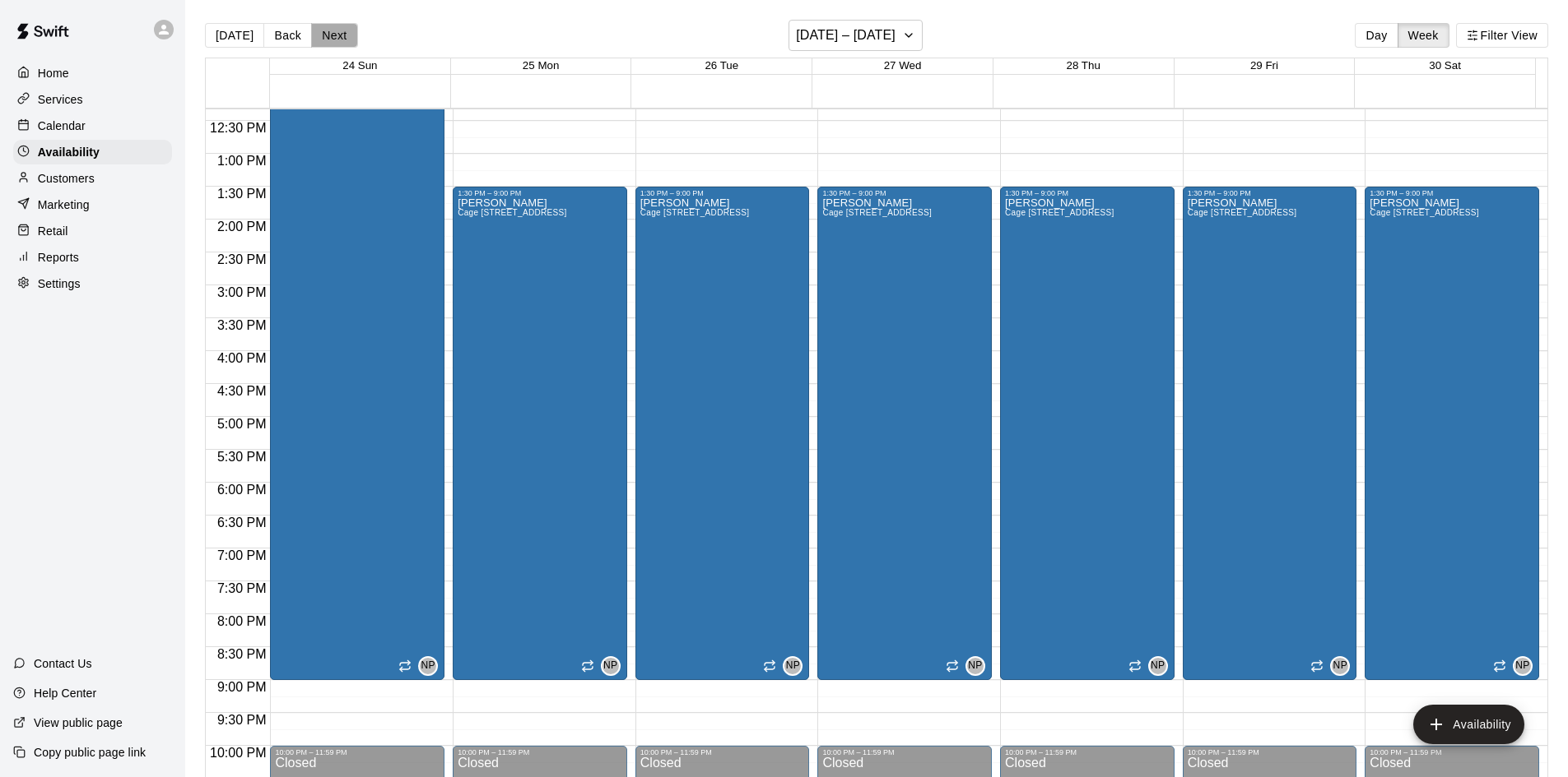
click at [339, 32] on button "Next" at bounding box center [334, 36] width 46 height 25
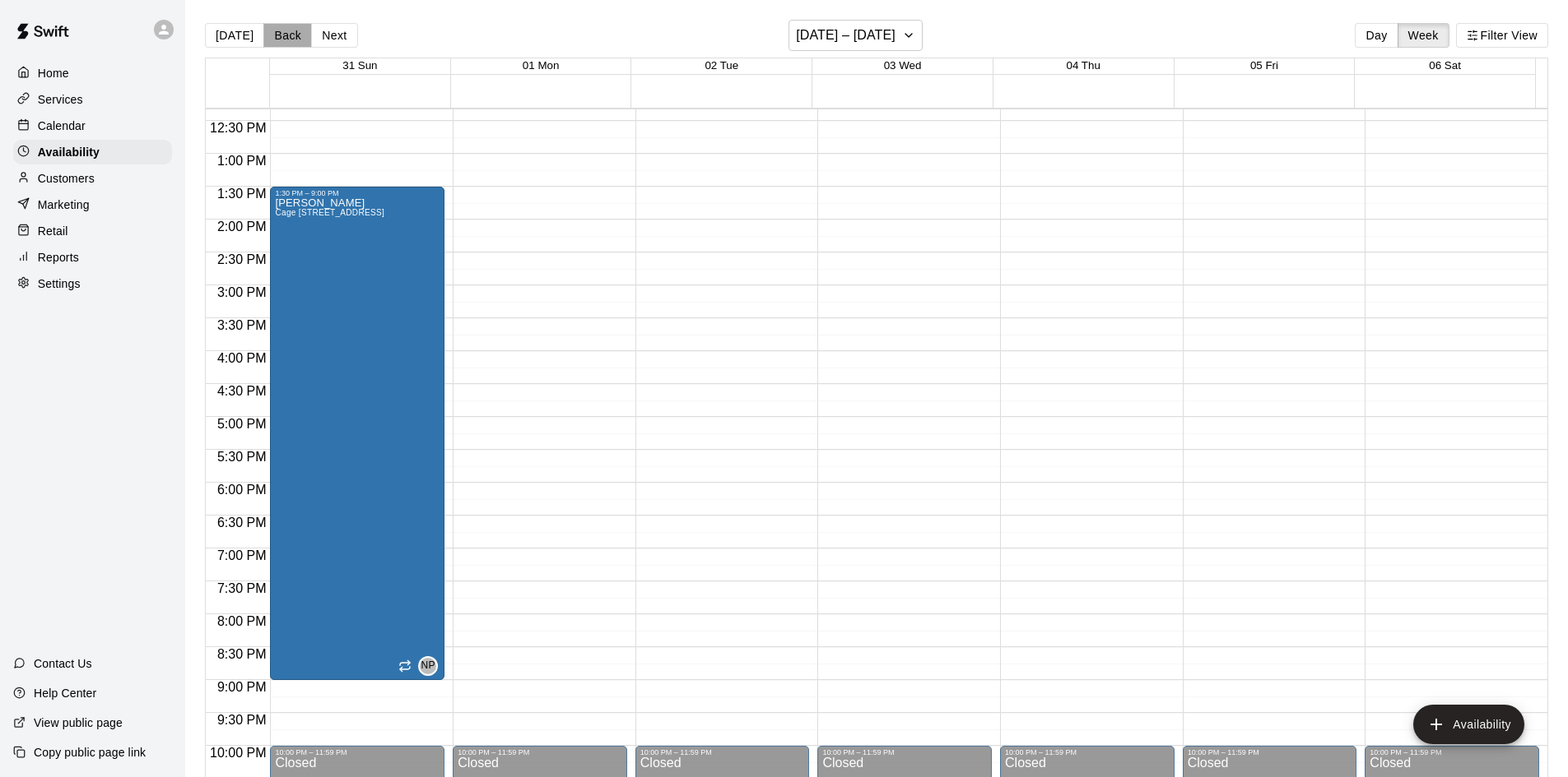
click at [279, 37] on button "Back" at bounding box center [288, 36] width 48 height 25
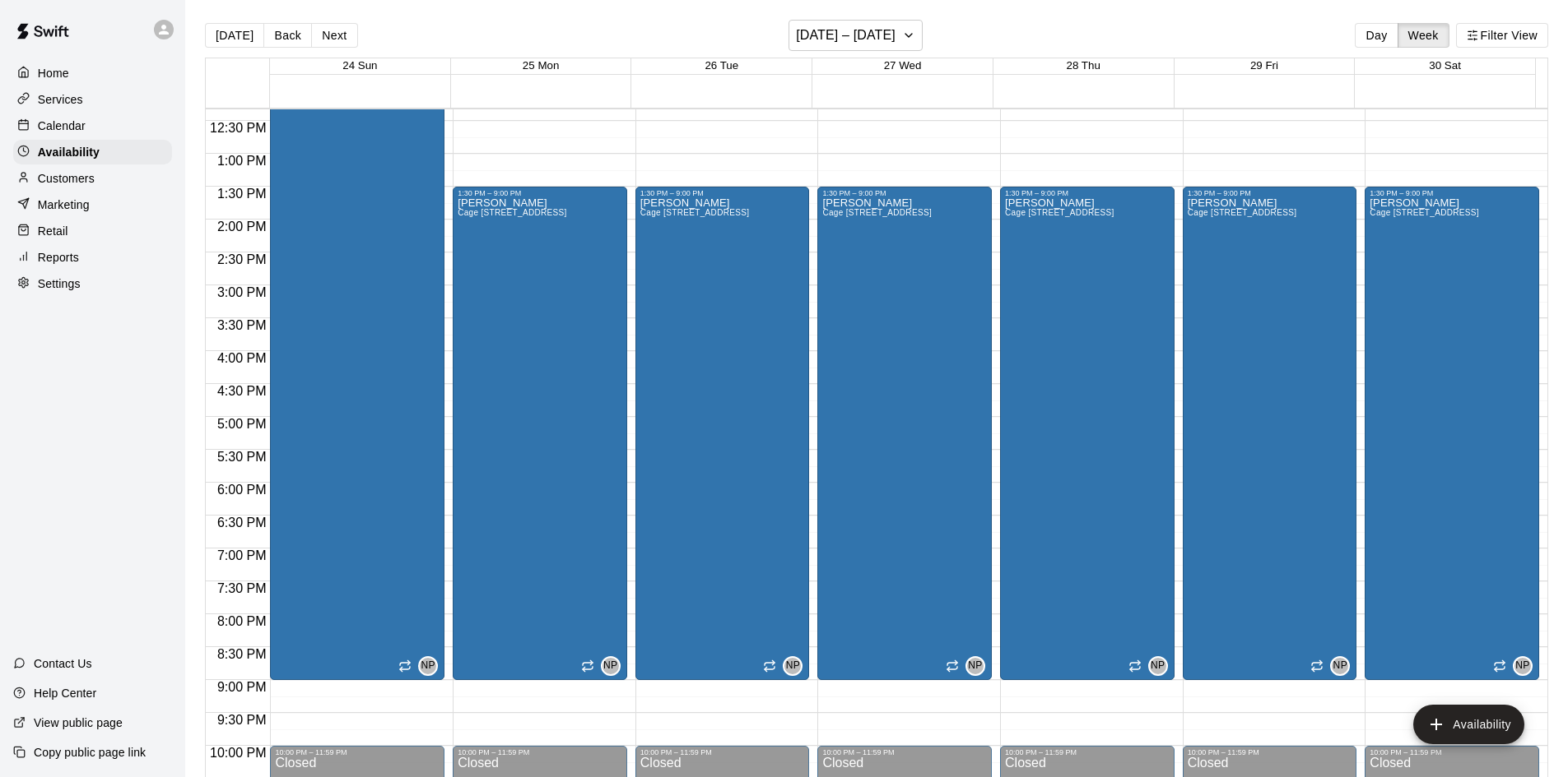
click at [805, 326] on div at bounding box center [726, 326] width 182 height 16
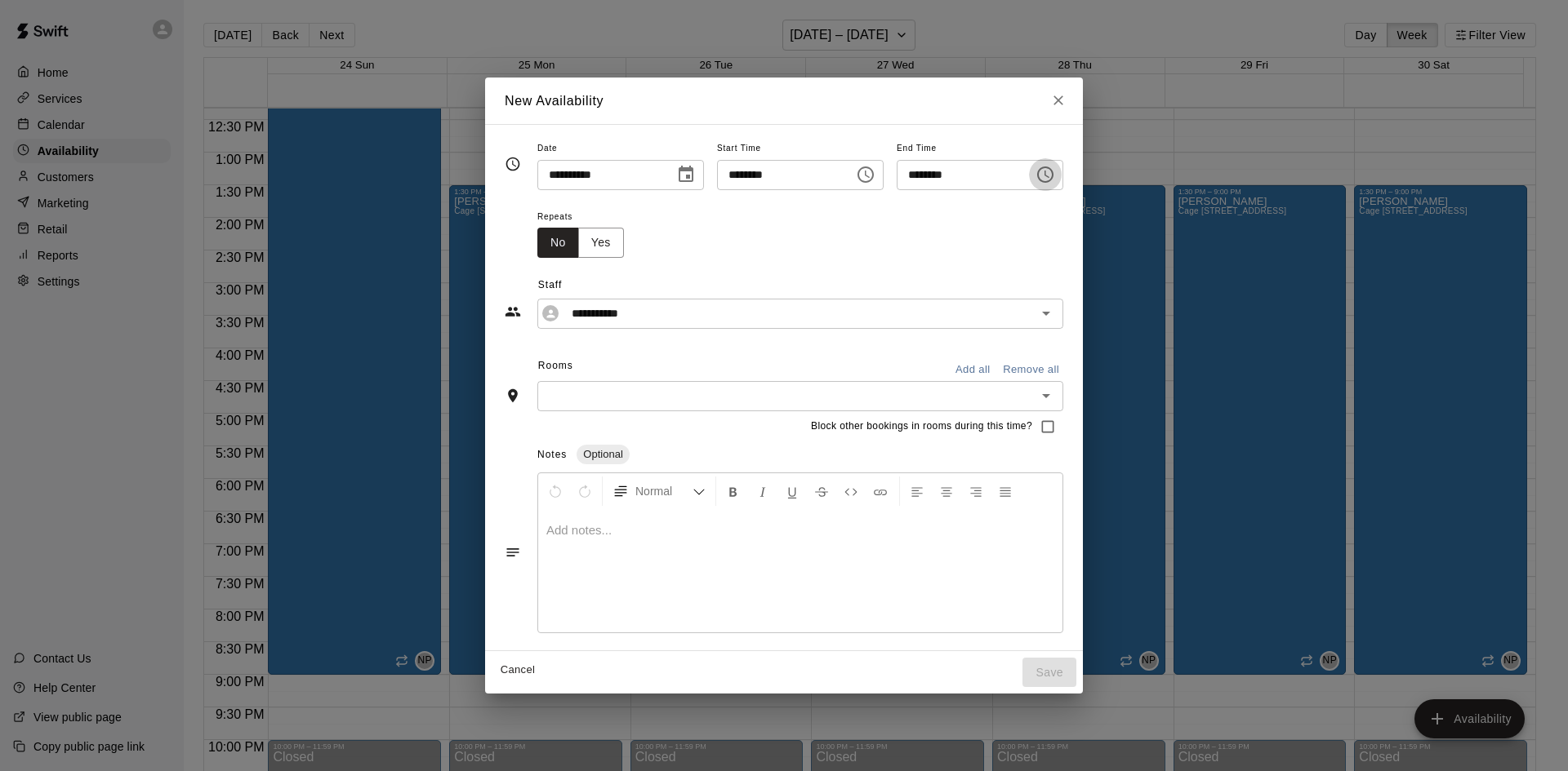
click at [1055, 177] on icon "Choose time, selected time is 4:00 PM" at bounding box center [1045, 175] width 20 height 20
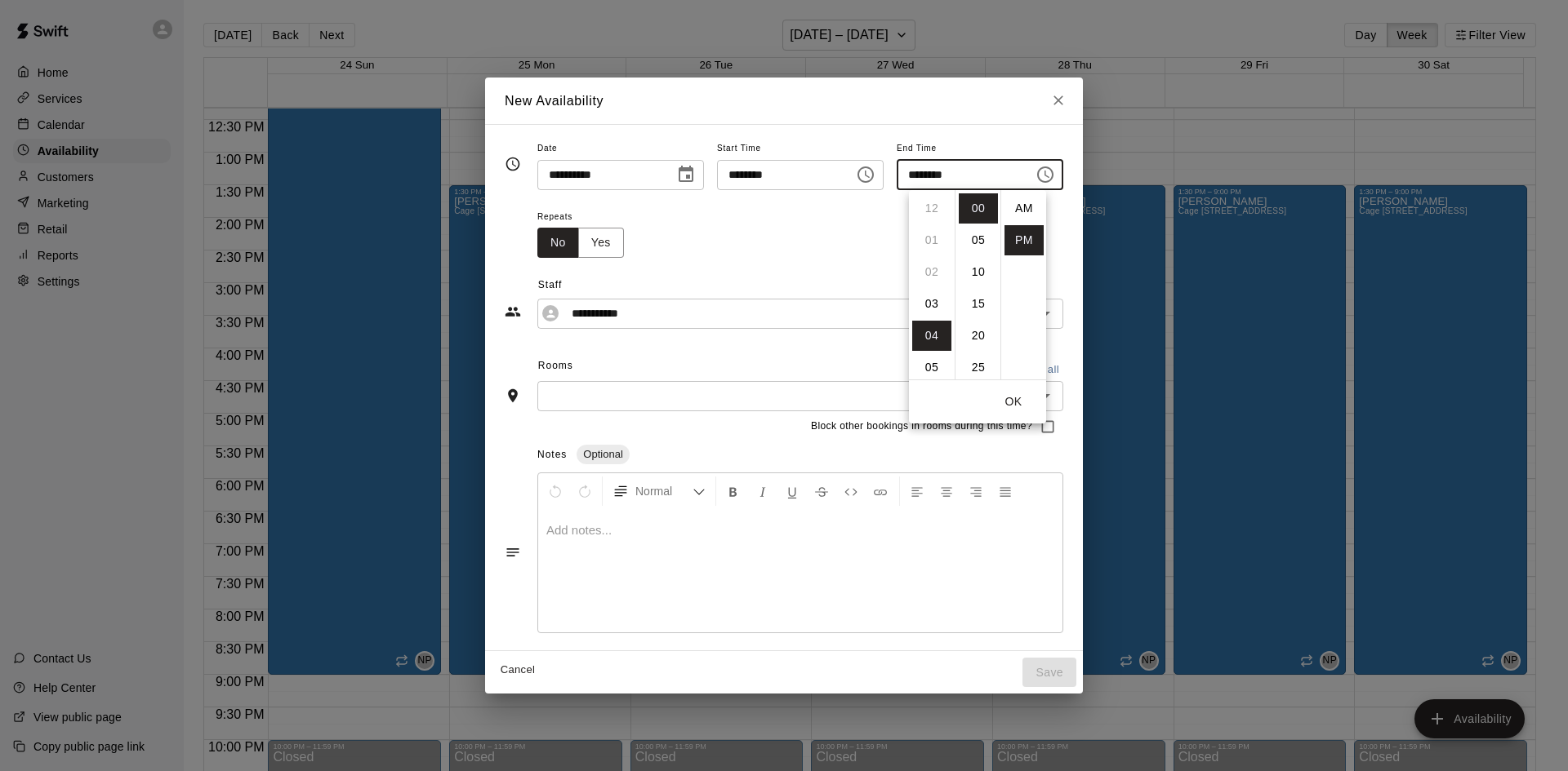
scroll to position [30, 0]
click at [930, 272] on li "06" at bounding box center [931, 272] width 39 height 31
click at [975, 317] on li "30" at bounding box center [977, 318] width 39 height 31
type input "********"
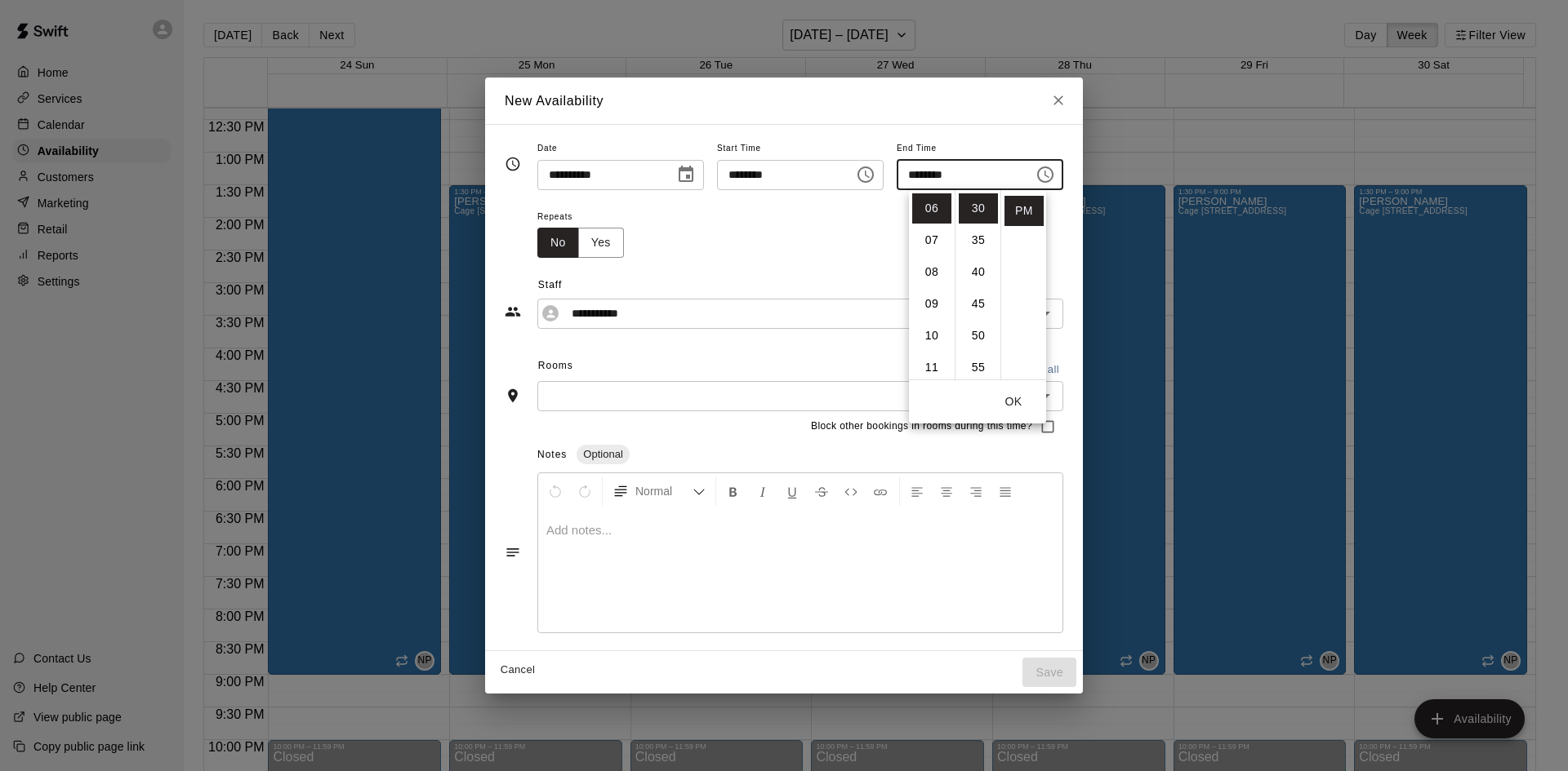
click at [749, 246] on div "Repeats No Yes" at bounding box center [800, 232] width 526 height 52
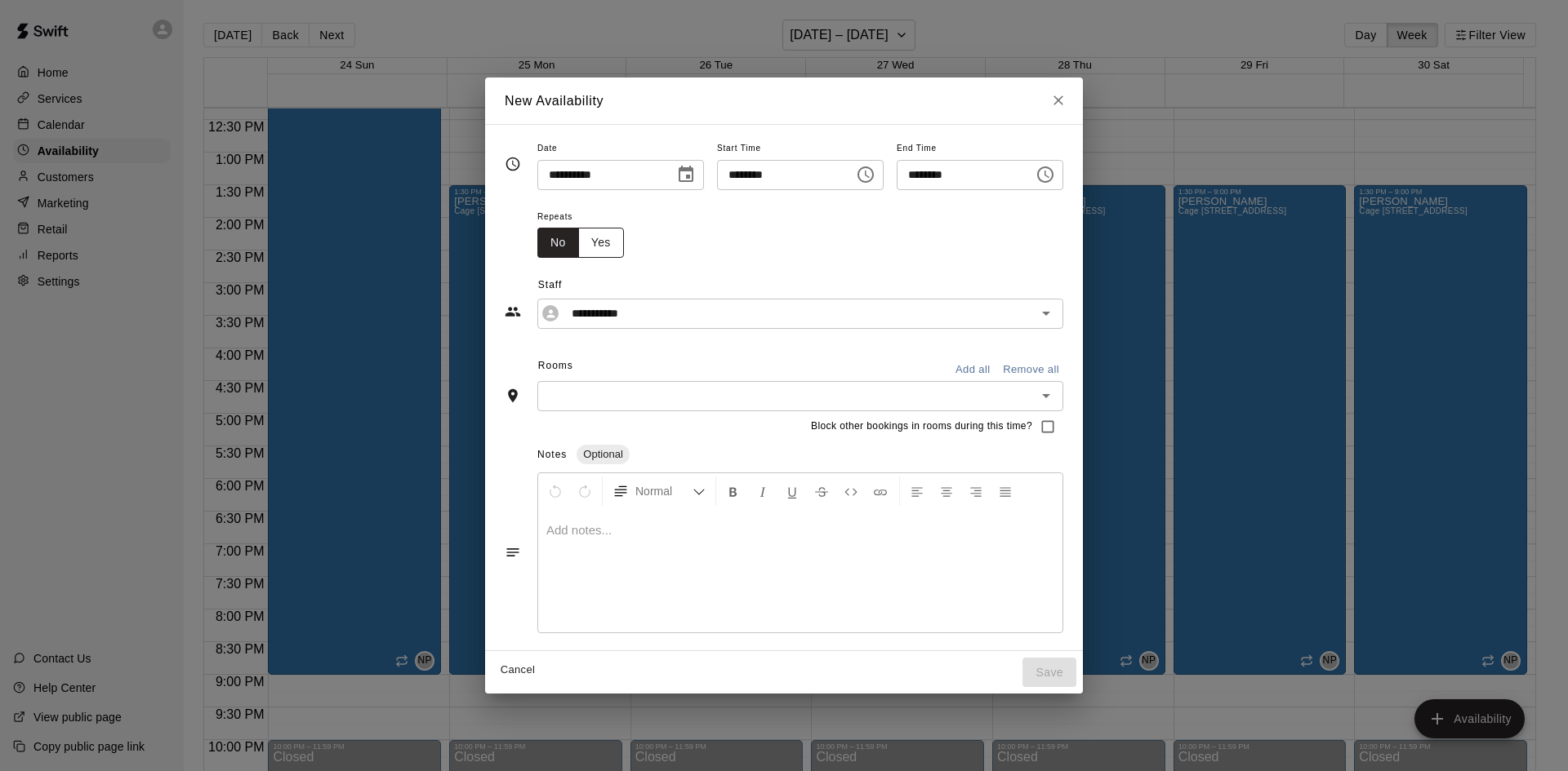
click at [578, 243] on button "Yes" at bounding box center [601, 243] width 46 height 31
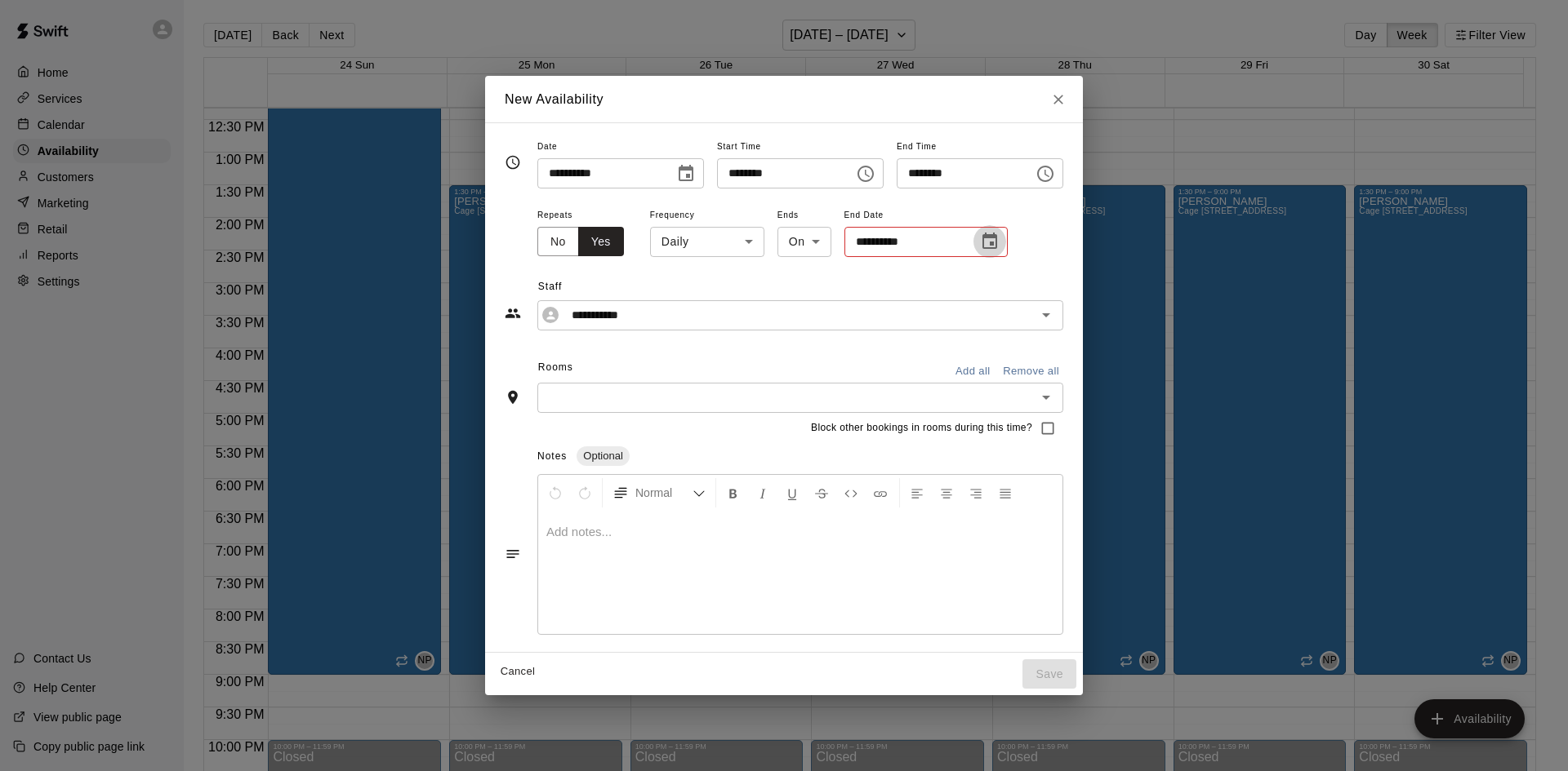
click at [980, 241] on icon "Choose date" at bounding box center [990, 241] width 20 height 20
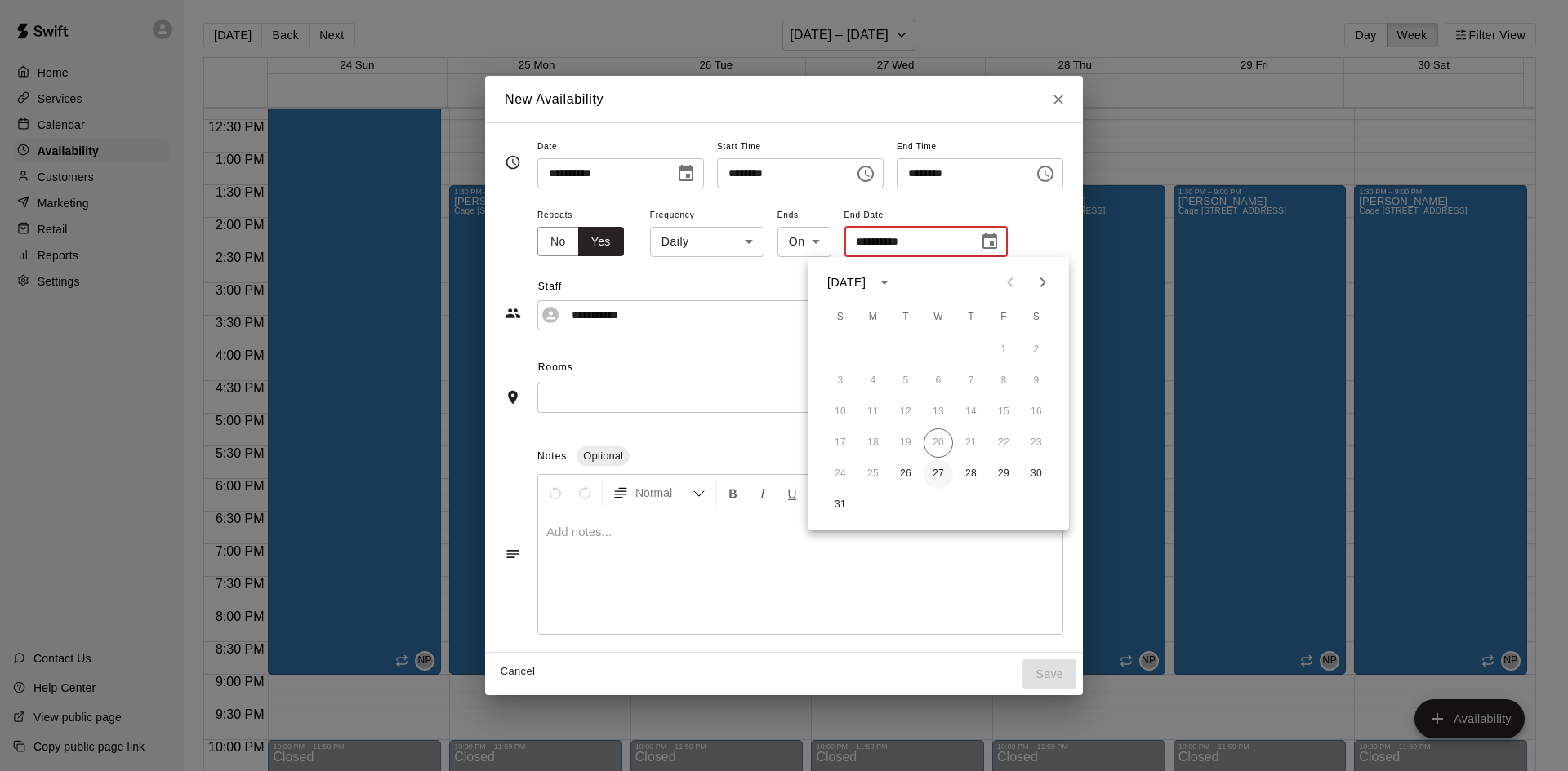
click at [941, 476] on button "27" at bounding box center [938, 474] width 30 height 30
type input "**********"
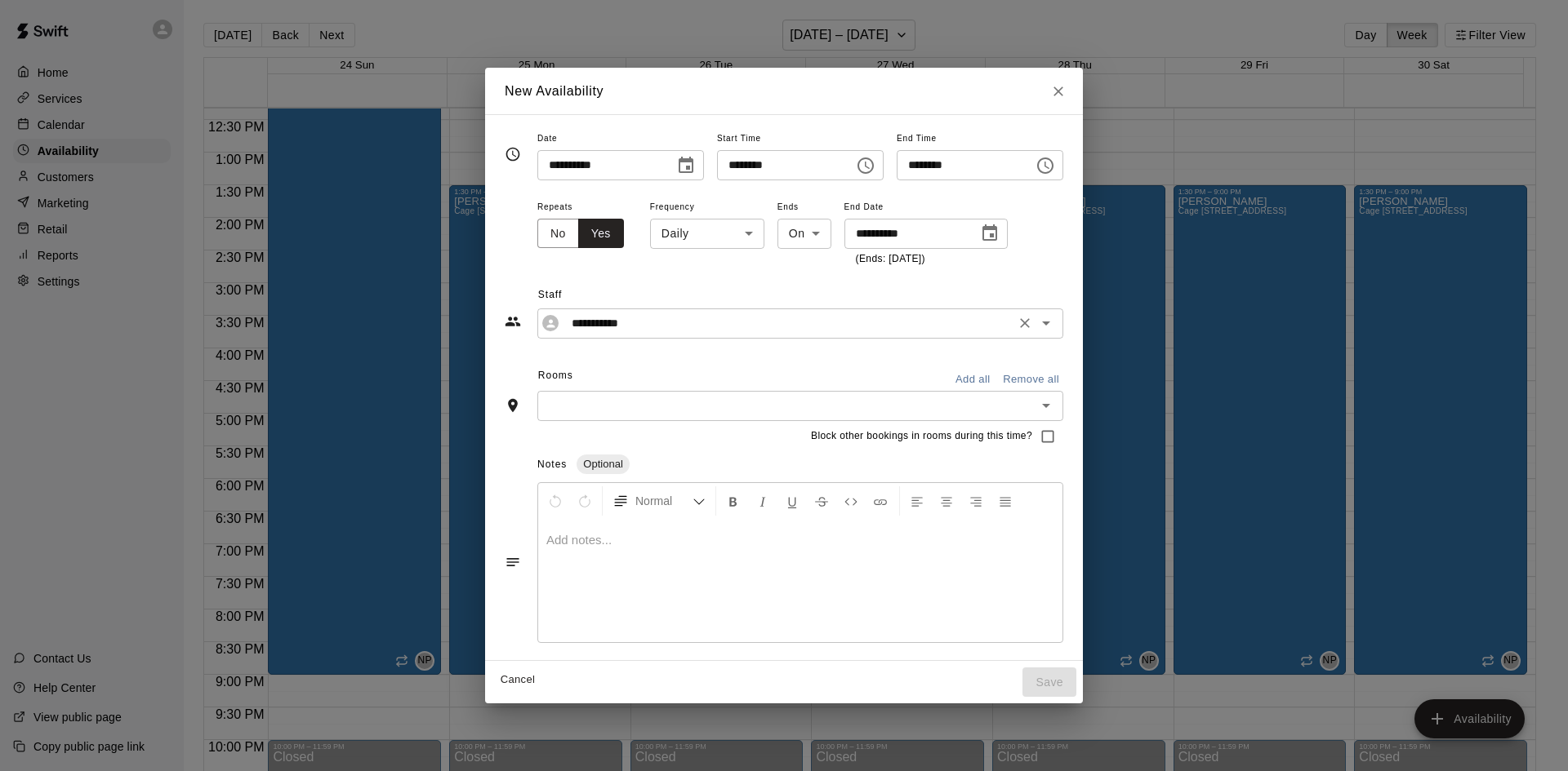
click at [1033, 320] on icon "Clear" at bounding box center [1024, 323] width 16 height 16
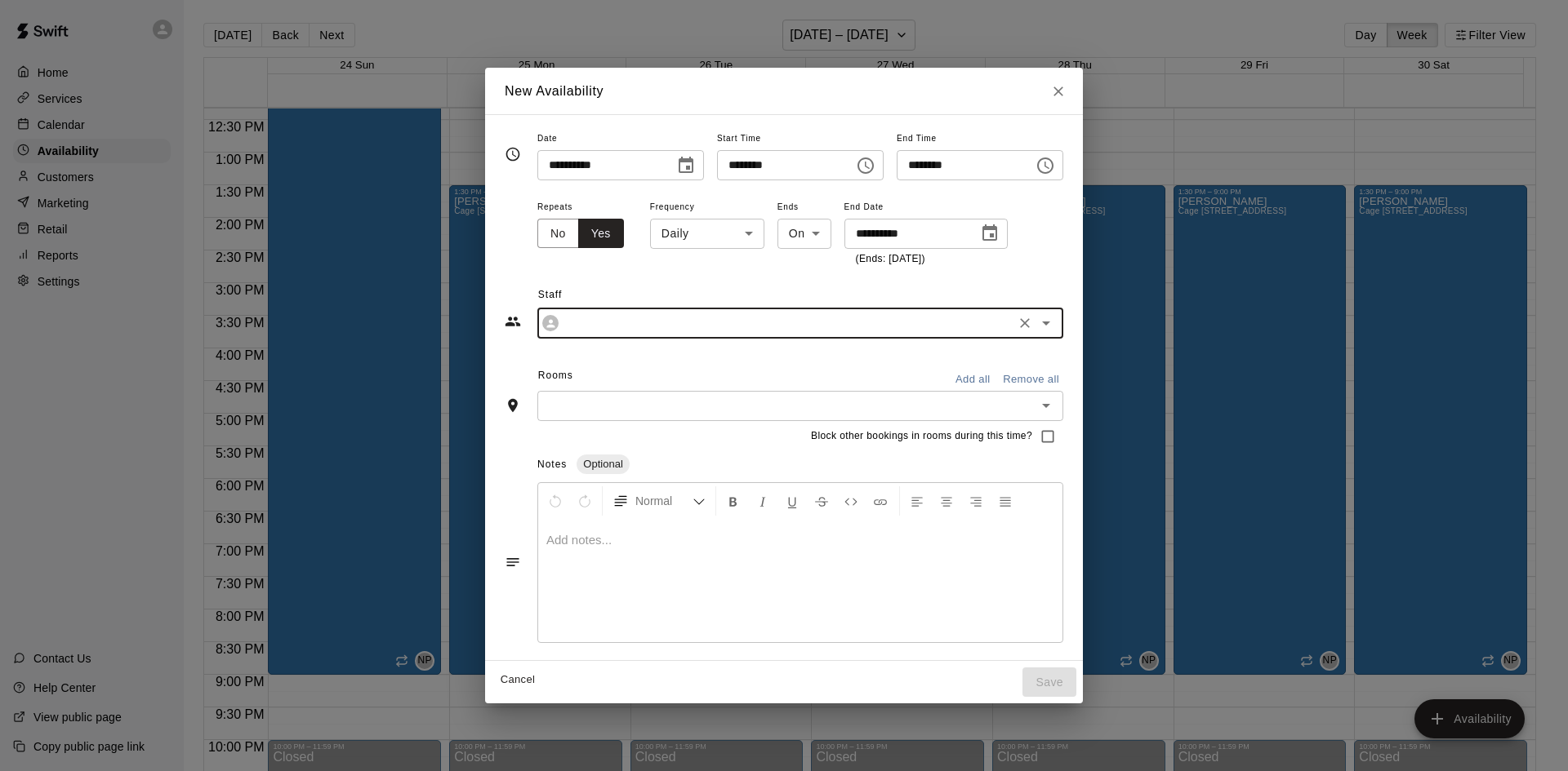
click at [1050, 323] on icon "Open" at bounding box center [1046, 323] width 9 height 4
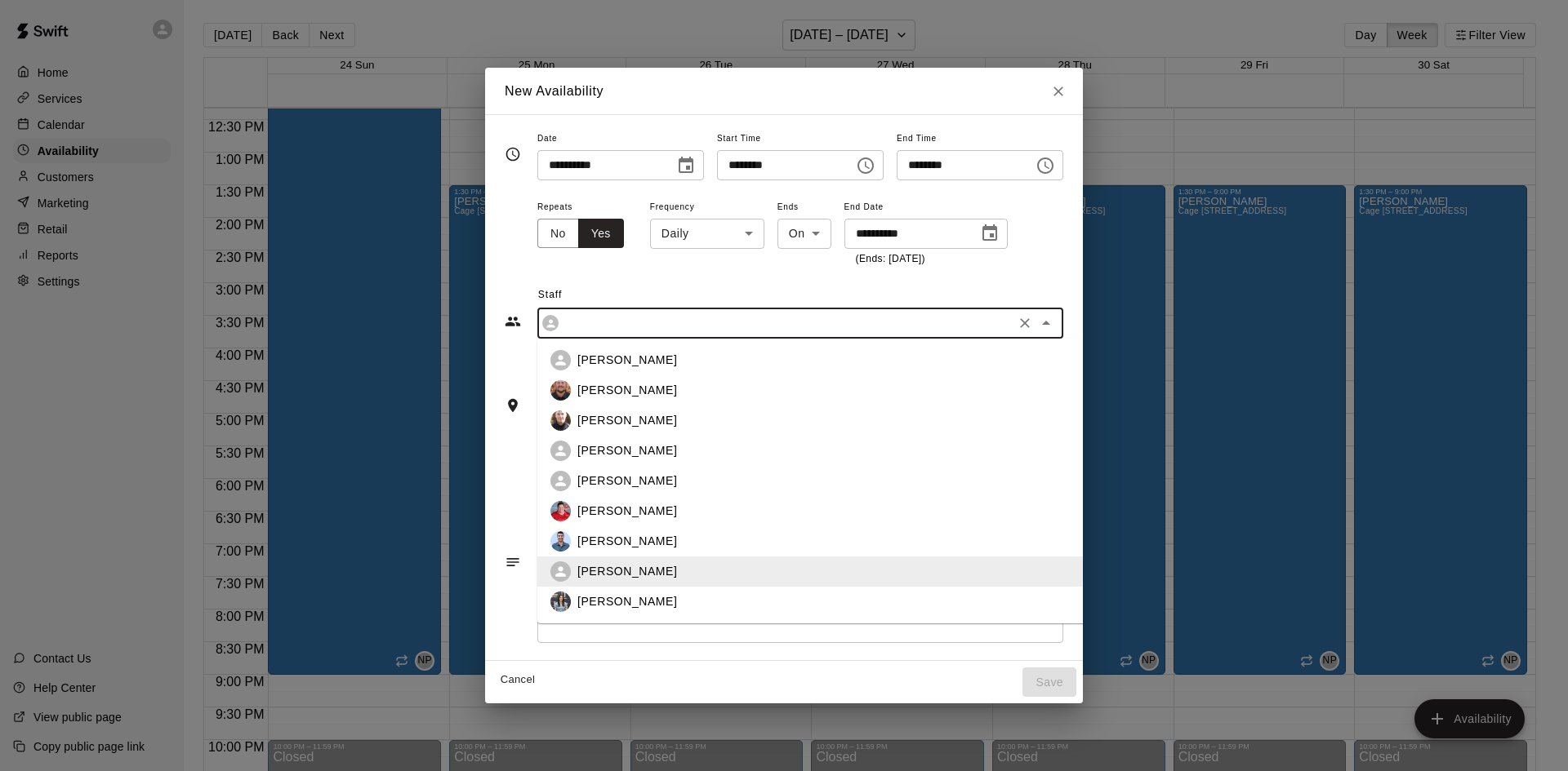
click at [737, 386] on div "[PERSON_NAME]" at bounding box center [850, 390] width 546 height 17
type input "**********"
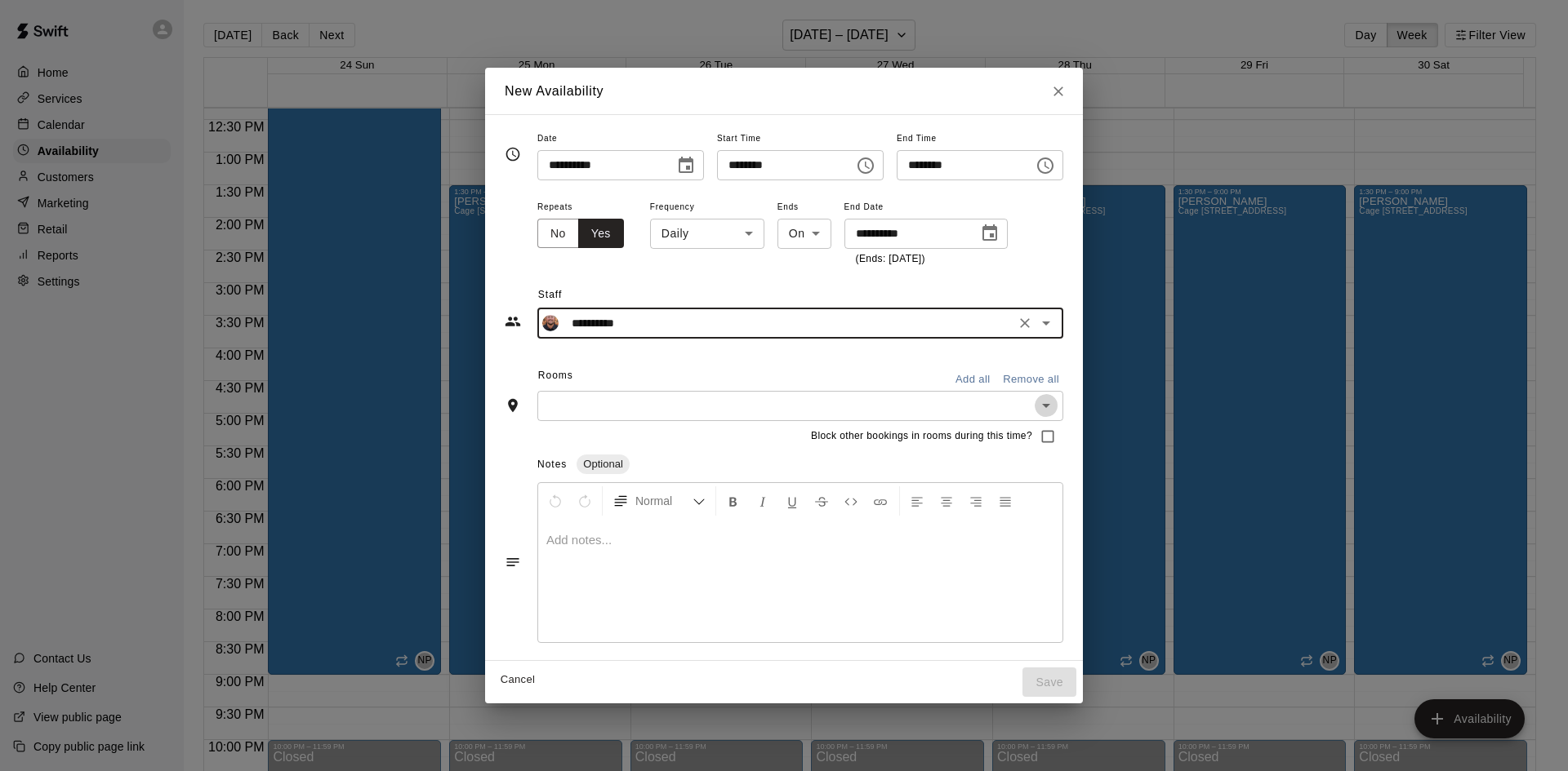
click at [1056, 404] on icon "Open" at bounding box center [1046, 406] width 20 height 20
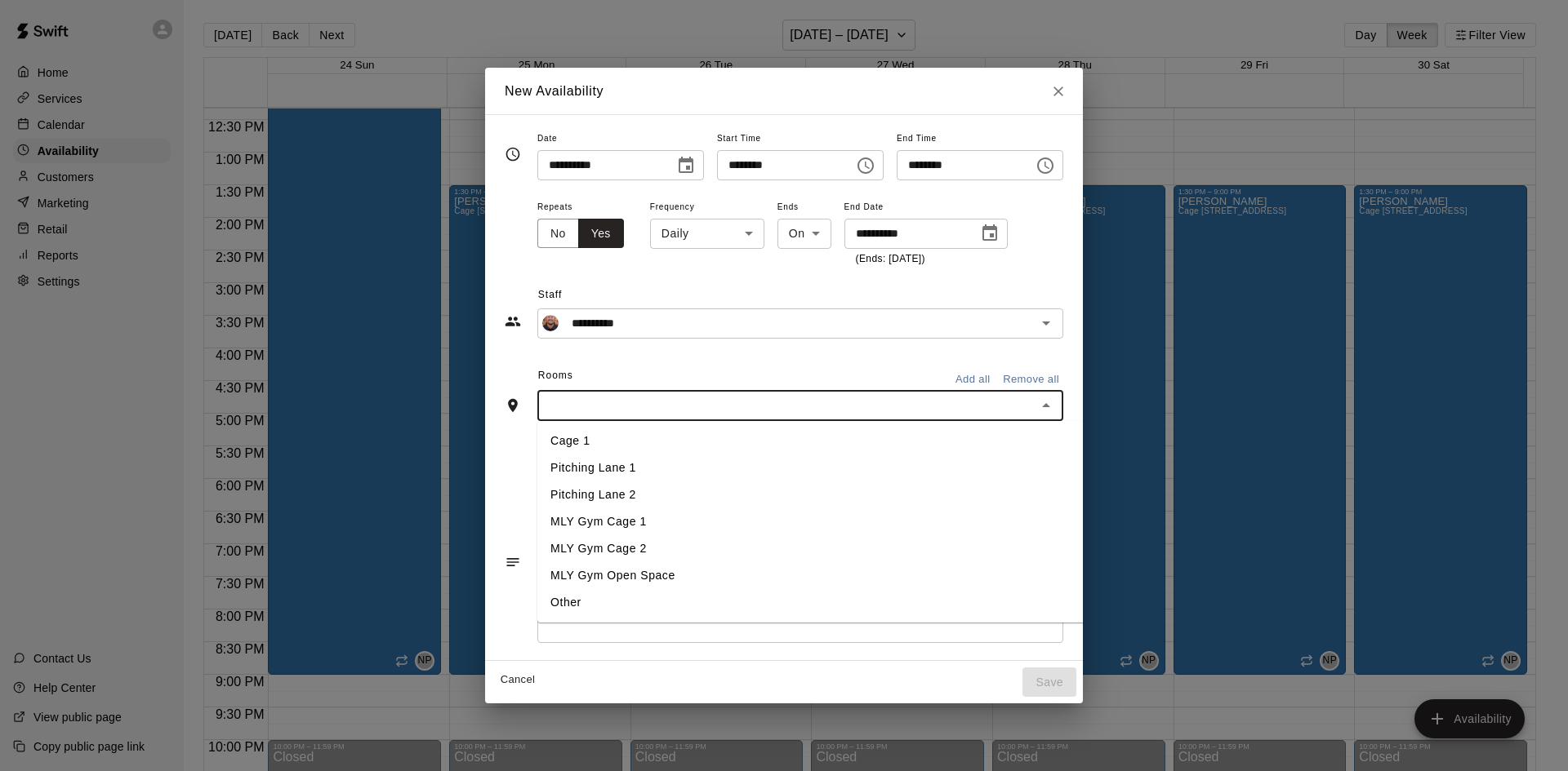
click at [607, 442] on li "Cage 1" at bounding box center [837, 441] width 599 height 27
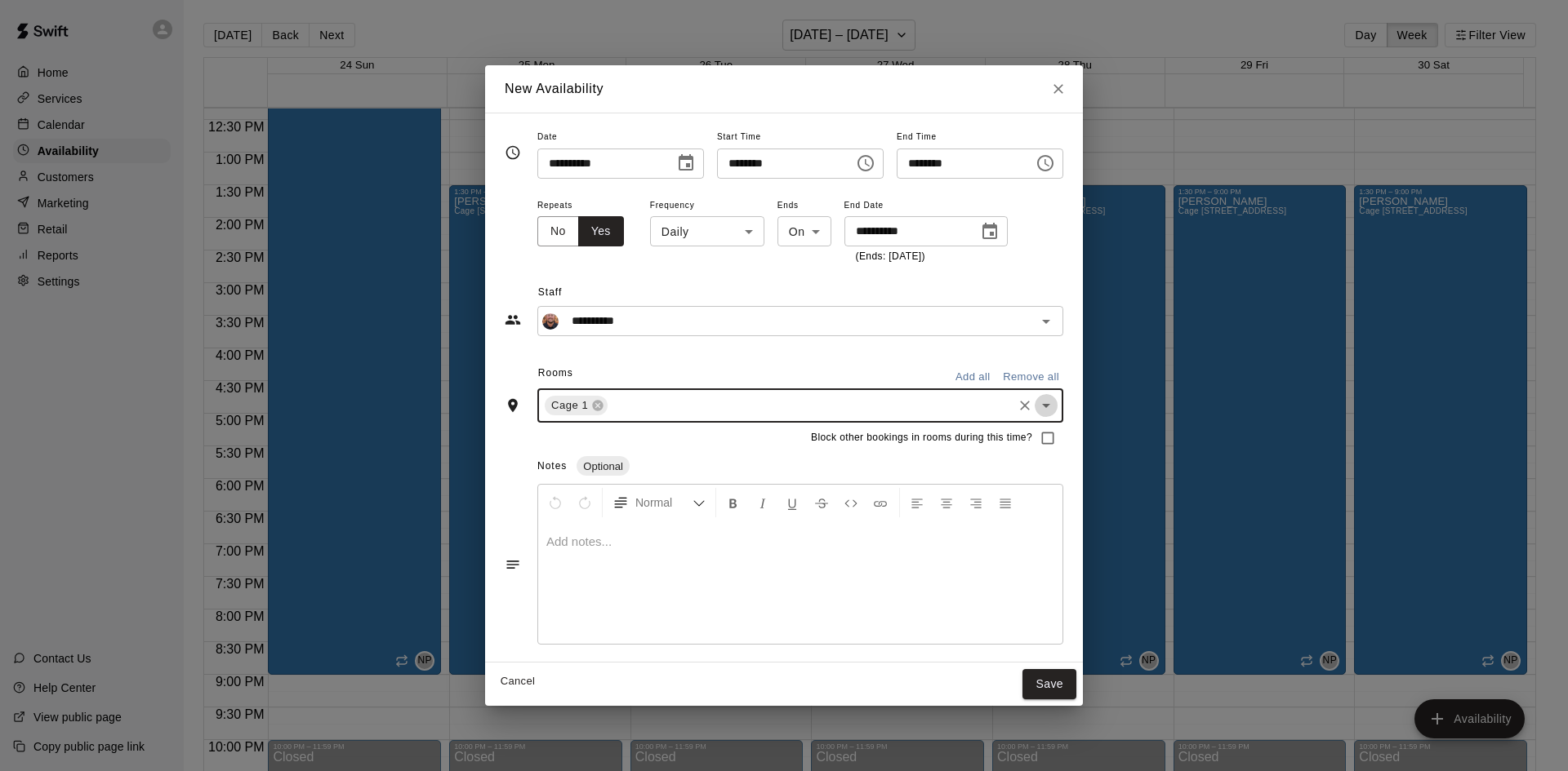
click at [1056, 409] on icon "Open" at bounding box center [1046, 406] width 20 height 20
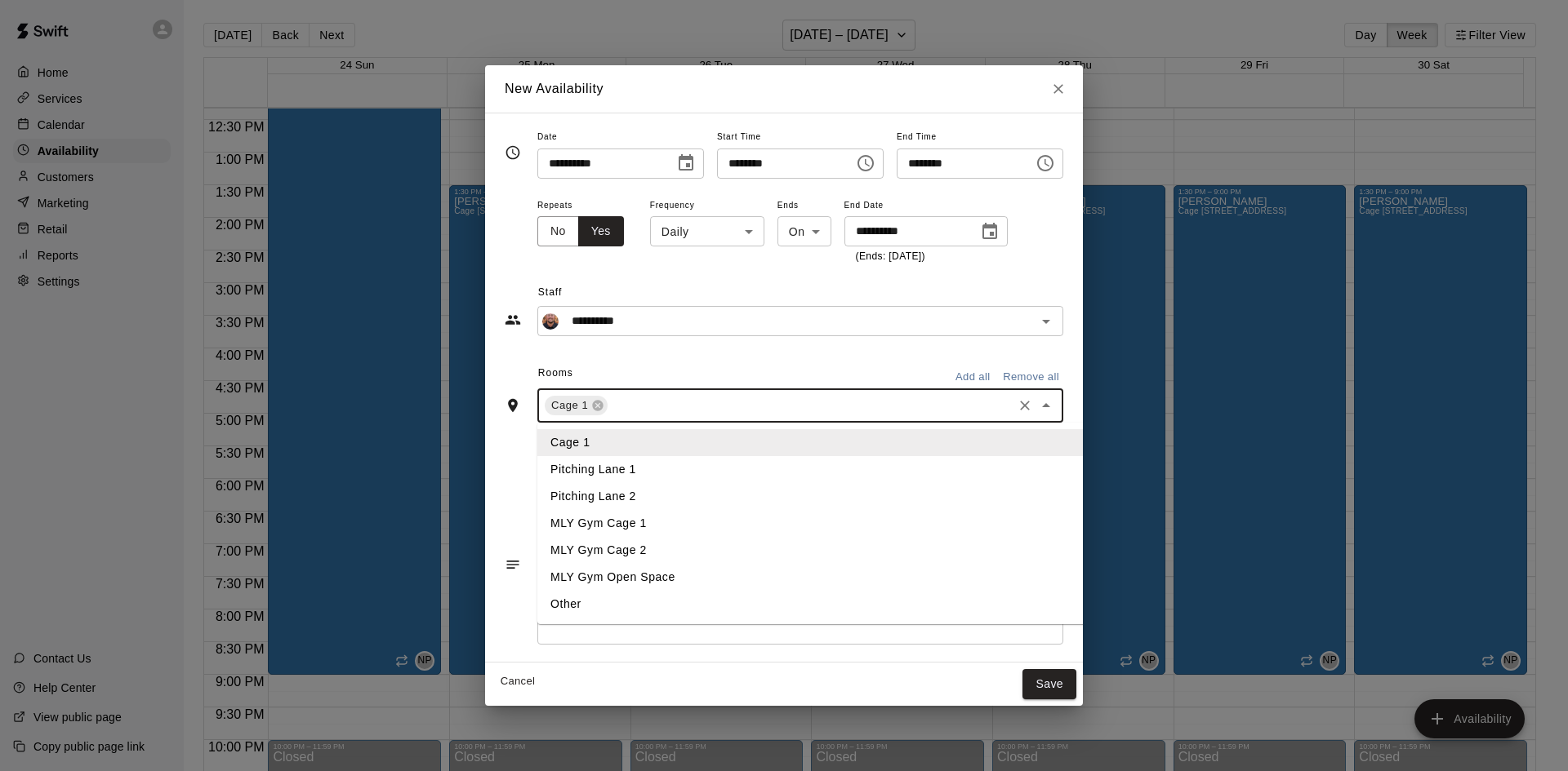
drag, startPoint x: 594, startPoint y: 462, endPoint x: 602, endPoint y: 461, distance: 8.1
click at [596, 463] on li "Pitching Lane 1" at bounding box center [837, 469] width 599 height 27
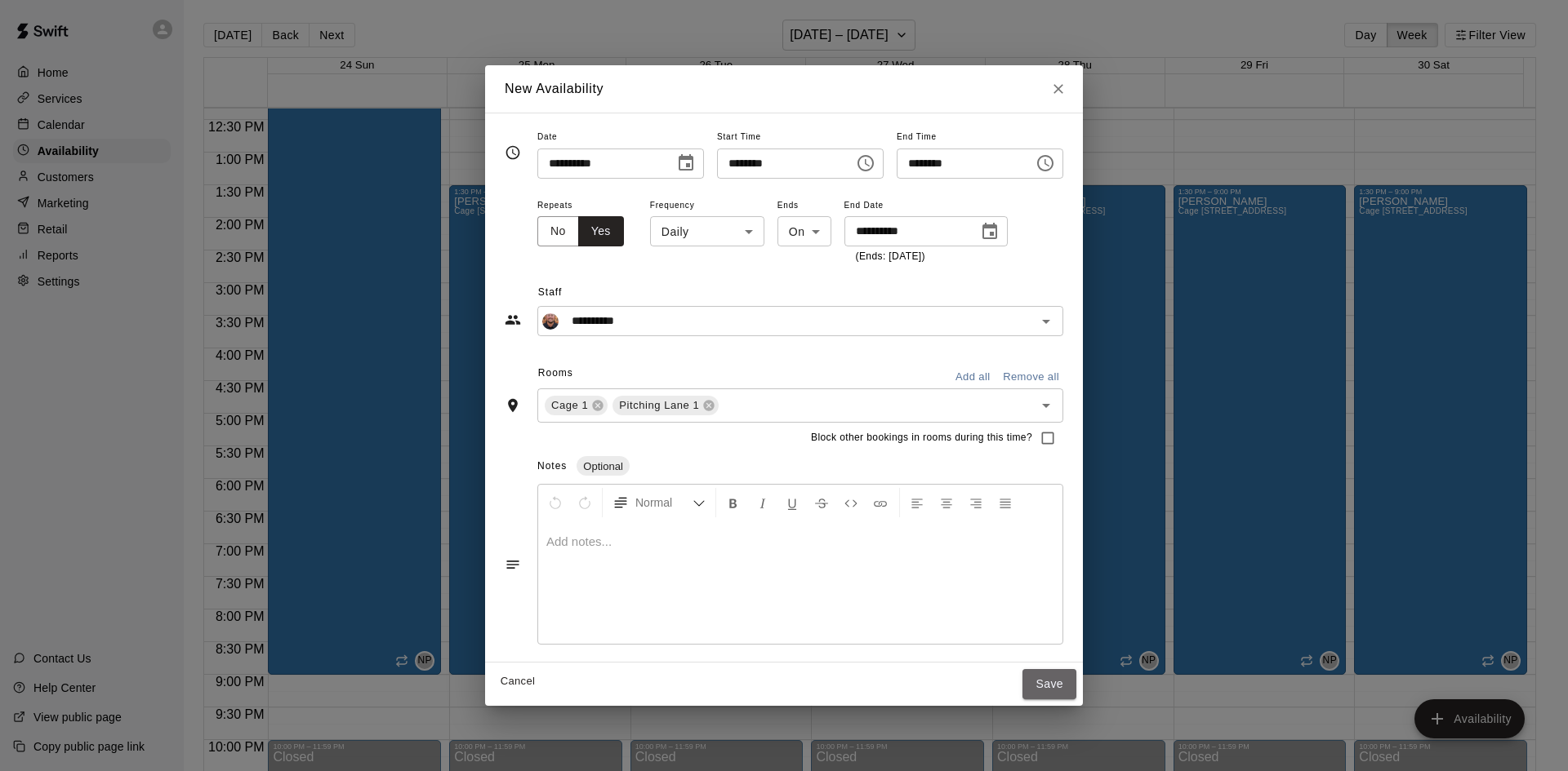
click at [1072, 681] on button "Save" at bounding box center [1049, 685] width 53 height 31
